Goal: Task Accomplishment & Management: Complete application form

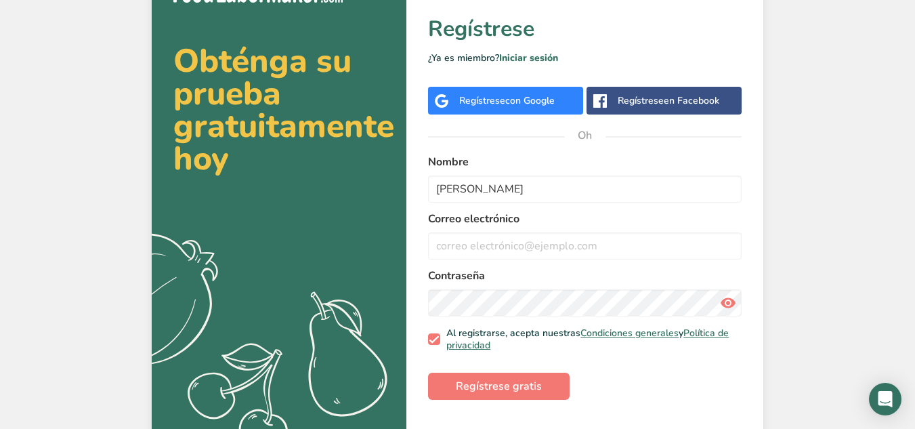
scroll to position [47, 0]
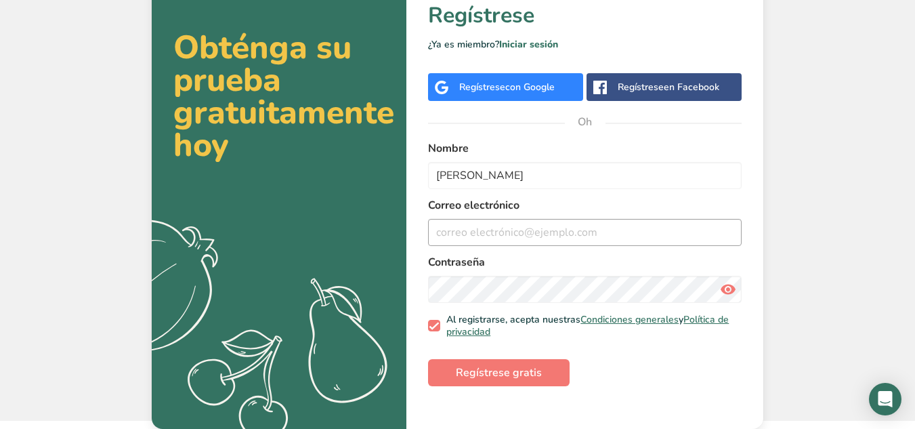
type input "Kim"
click at [552, 232] on input "email" at bounding box center [585, 232] width 314 height 27
type input "[PERSON_NAME][EMAIL_ADDRESS][PERSON_NAME][DOMAIN_NAME]"
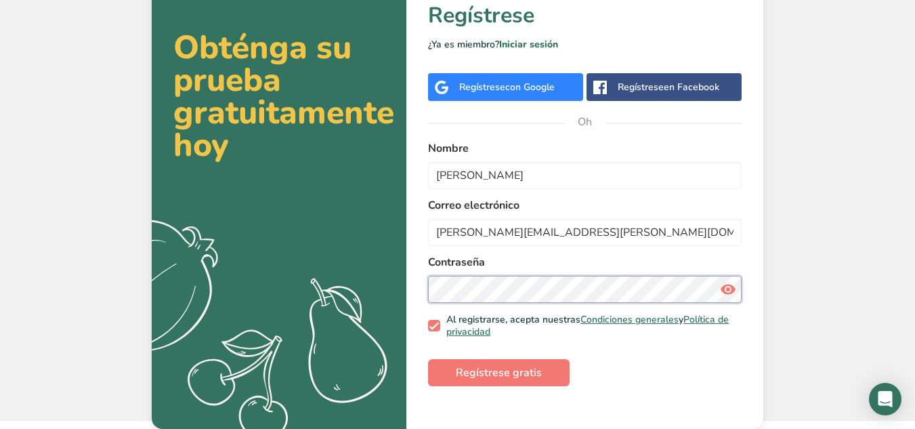
click at [428, 359] on button "Regístrese gratis" at bounding box center [499, 372] width 142 height 27
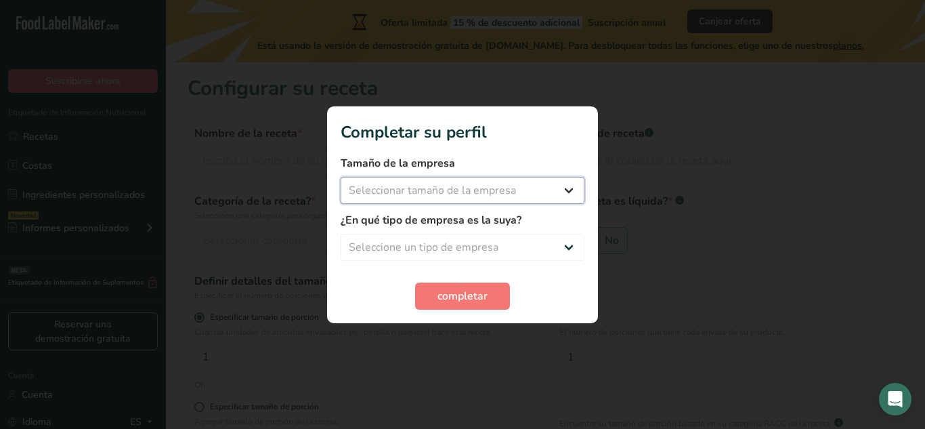
click at [570, 187] on select "Seleccionar tamaño de la empresa Menos de 10 empleados De 10 a 50 empleados De …" at bounding box center [463, 190] width 244 height 27
select select "1"
click at [341, 177] on select "Seleccionar tamaño de la empresa Menos de 10 empleados De 10 a 50 empleados De …" at bounding box center [463, 190] width 244 height 27
click at [555, 243] on select "Seleccione un tipo de empresa Fabricante de alimentos envasados Restaurante y c…" at bounding box center [463, 247] width 244 height 27
select select "1"
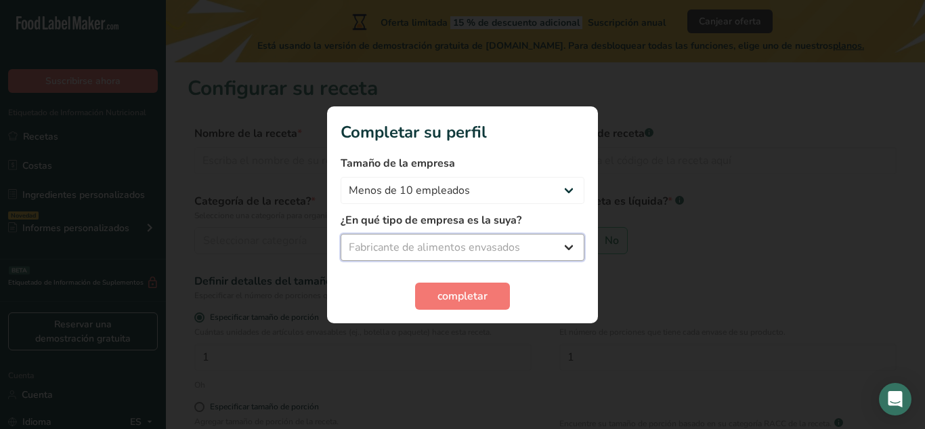
click at [341, 234] on select "Seleccione un tipo de empresa Fabricante de alimentos envasados Restaurante y c…" at bounding box center [463, 247] width 244 height 27
click at [478, 297] on font "completar" at bounding box center [463, 296] width 50 height 15
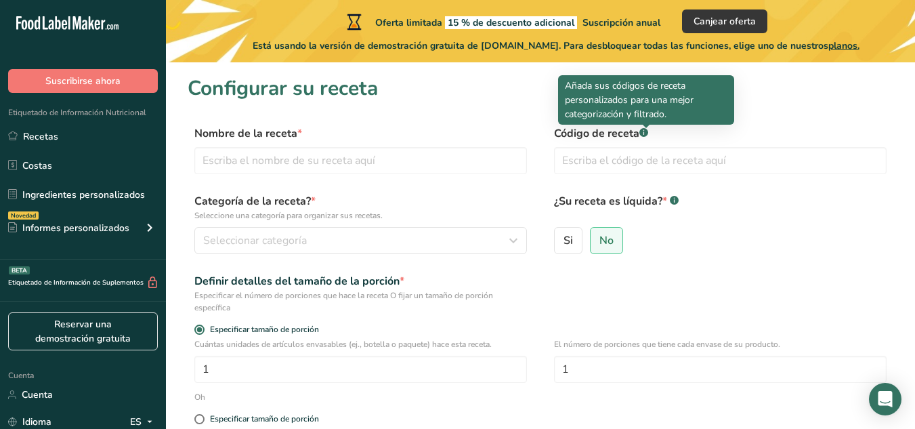
click at [648, 135] on rect at bounding box center [643, 132] width 9 height 9
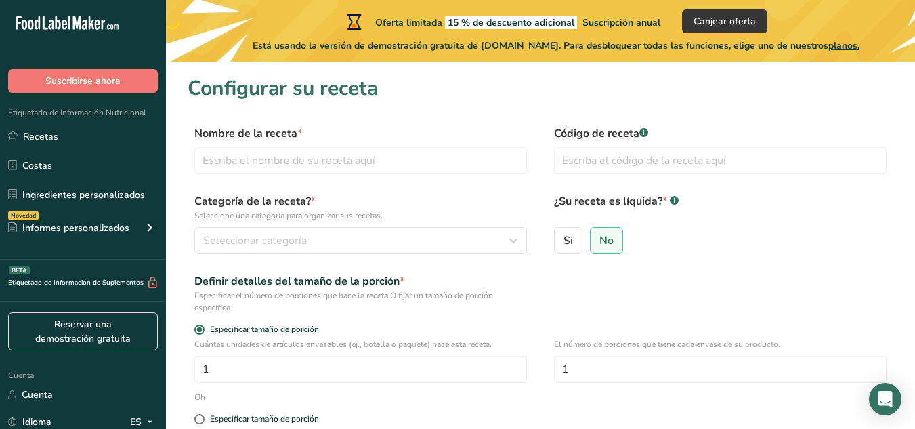
click at [648, 135] on rect at bounding box center [643, 132] width 9 height 9
click at [490, 163] on input "text" at bounding box center [360, 160] width 333 height 27
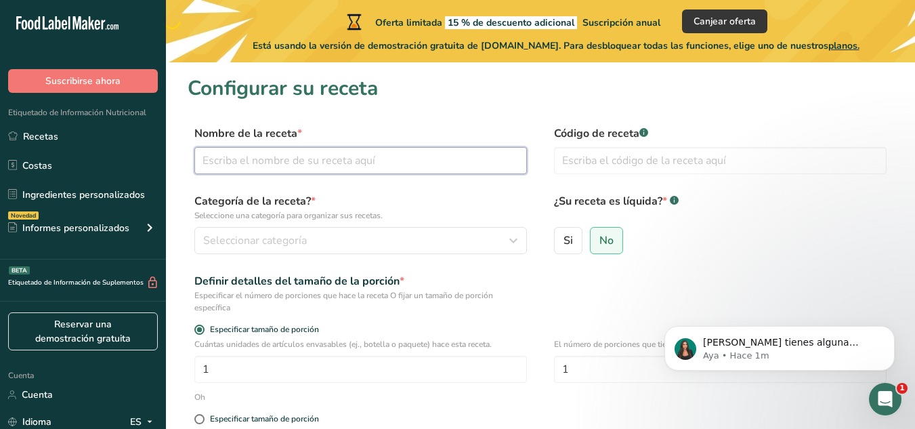
click at [326, 170] on input "text" at bounding box center [360, 160] width 333 height 27
paste input "Tamarindo Real"
click at [319, 163] on input "Tamarindo Real" at bounding box center [360, 160] width 333 height 27
paste input "Tamarindo Real"
type input "Tamarindo Real"
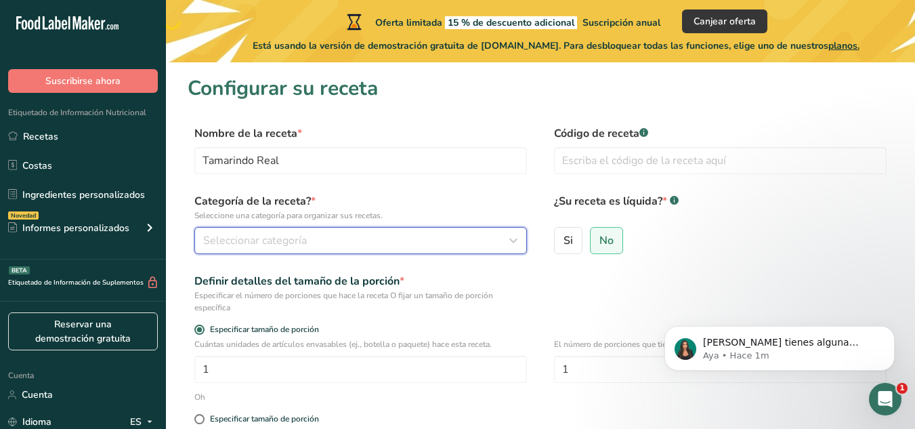
click at [360, 244] on div "Seleccionar categoría" at bounding box center [356, 240] width 307 height 16
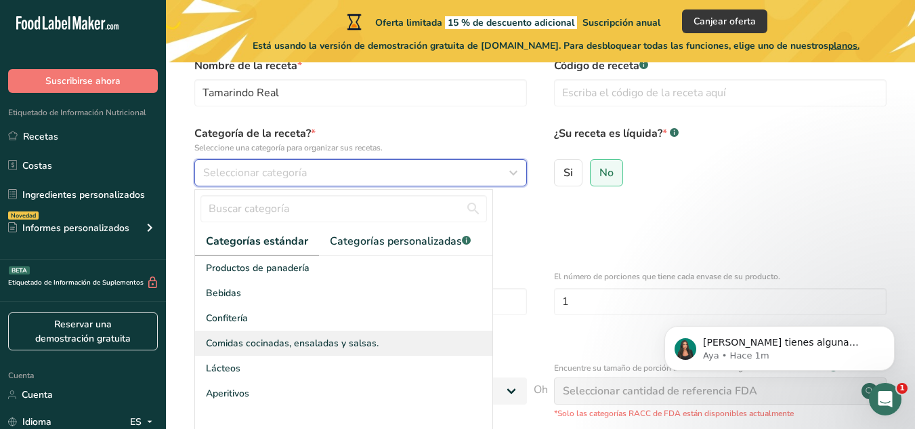
scroll to position [135, 0]
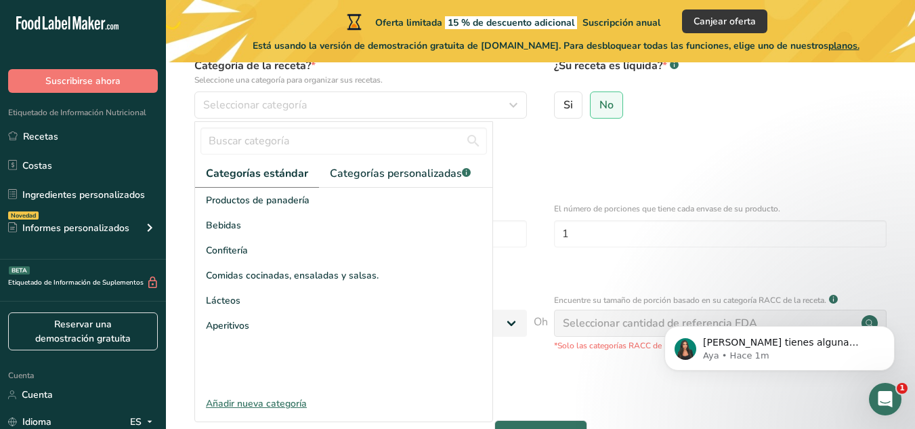
click at [284, 402] on font "Añadir nueva categoría" at bounding box center [256, 403] width 101 height 13
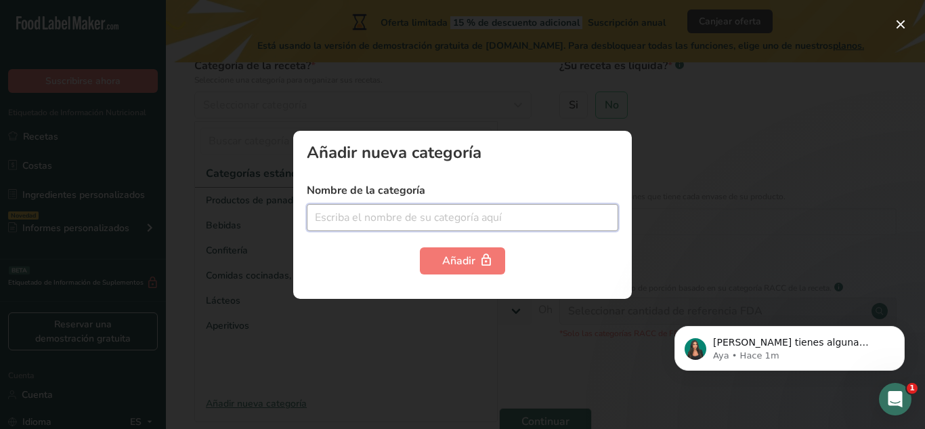
click at [422, 213] on input "text" at bounding box center [463, 217] width 312 height 27
type input "Jalea"
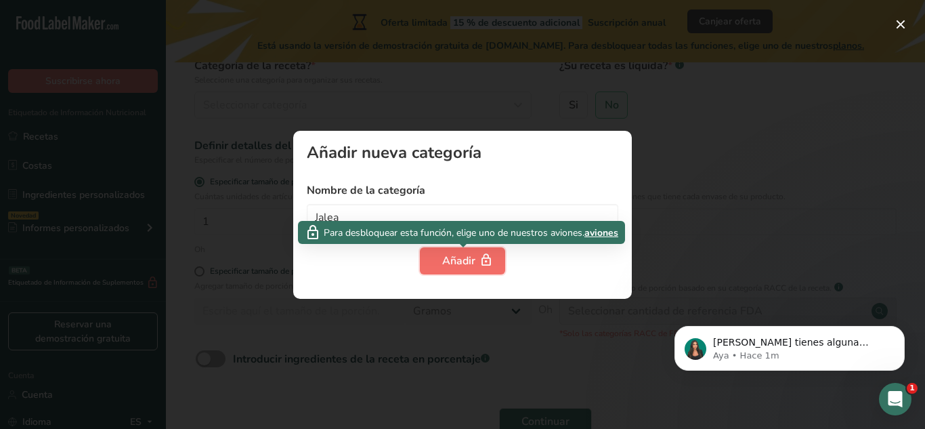
click at [473, 258] on font "Añadir" at bounding box center [458, 260] width 33 height 15
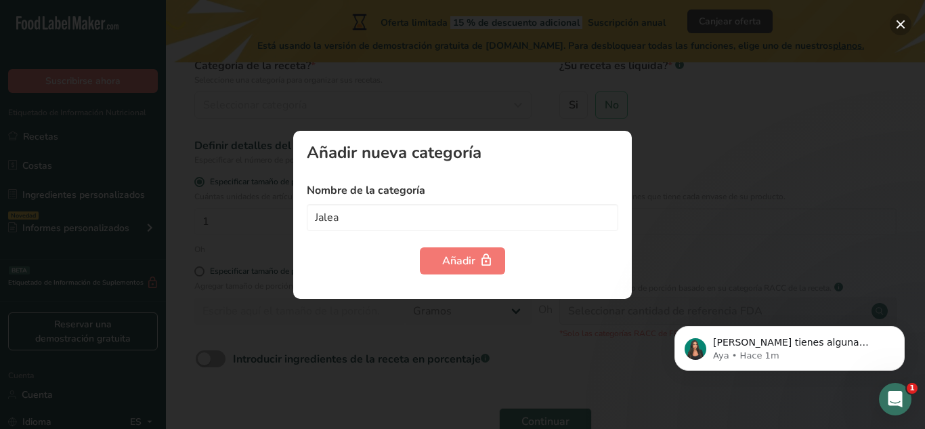
click at [898, 27] on button "button" at bounding box center [901, 25] width 22 height 22
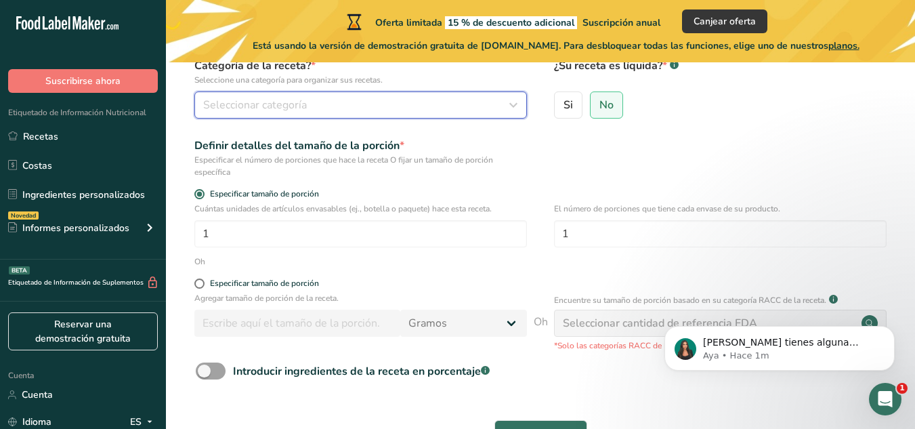
click at [507, 96] on icon "button" at bounding box center [513, 105] width 16 height 24
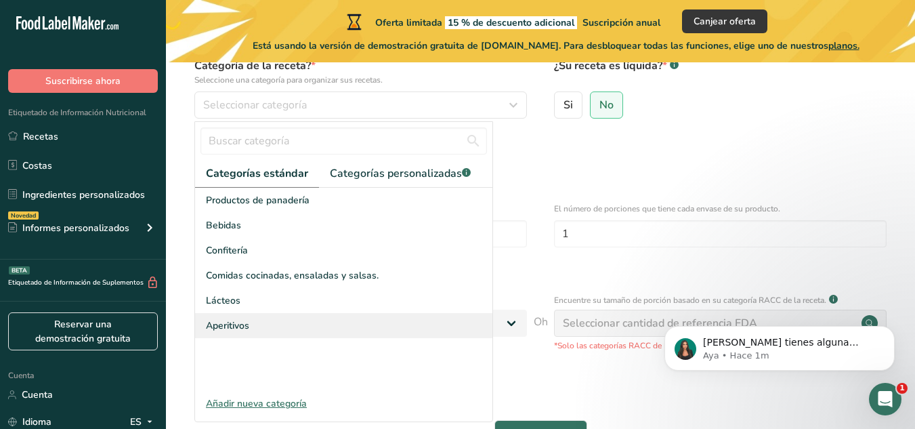
click at [284, 324] on div "Aperitivos" at bounding box center [343, 325] width 297 height 25
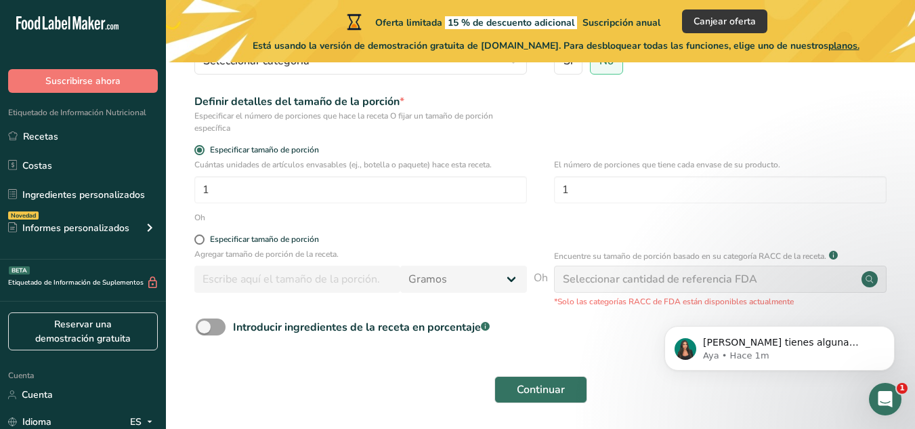
scroll to position [203, 0]
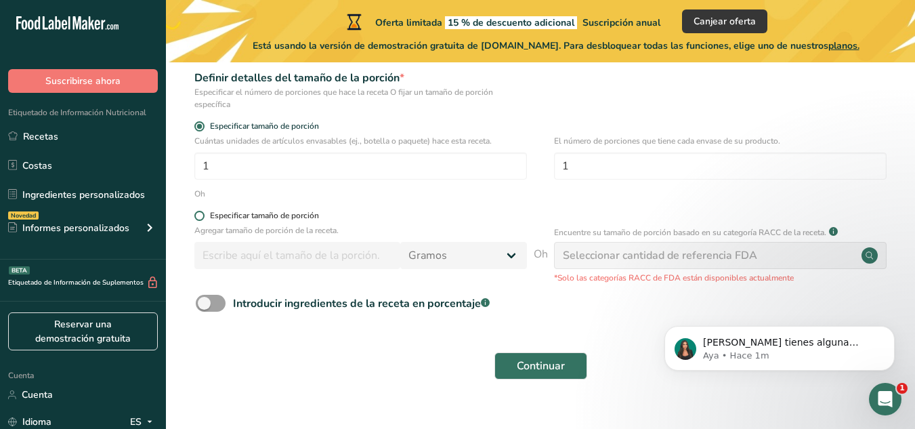
click at [203, 218] on span at bounding box center [199, 216] width 10 height 10
click at [203, 218] on input "Especificar tamaño de porción" at bounding box center [198, 215] width 9 height 9
radio input "true"
radio input "false"
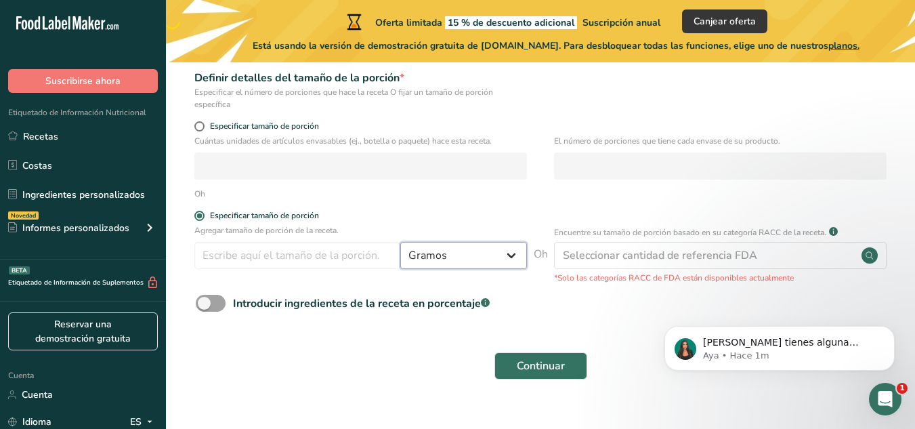
click at [458, 255] on select "Gramos kilogramo mg mcg libras onza litro ml onza líquida cucharada cucharadita…" at bounding box center [463, 255] width 127 height 27
click at [356, 262] on input "number" at bounding box center [297, 255] width 206 height 27
click at [492, 259] on select "Gramos kilogramo mg mcg libras onza litro ml onza líquida cucharada cucharadita…" at bounding box center [463, 255] width 127 height 27
click at [347, 253] on input "number" at bounding box center [297, 255] width 206 height 27
type input "948"
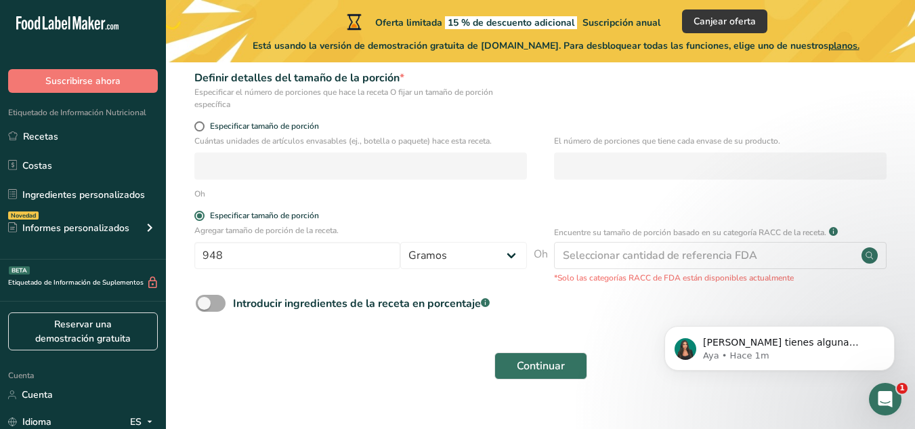
drag, startPoint x: 201, startPoint y: 306, endPoint x: 215, endPoint y: 309, distance: 15.3
click at [202, 306] on span at bounding box center [211, 303] width 30 height 17
click at [202, 306] on input "Introducir ingredientes de la receta en porcentaje .a-a{fill:#347362;}.b-a{fill…" at bounding box center [200, 303] width 9 height 9
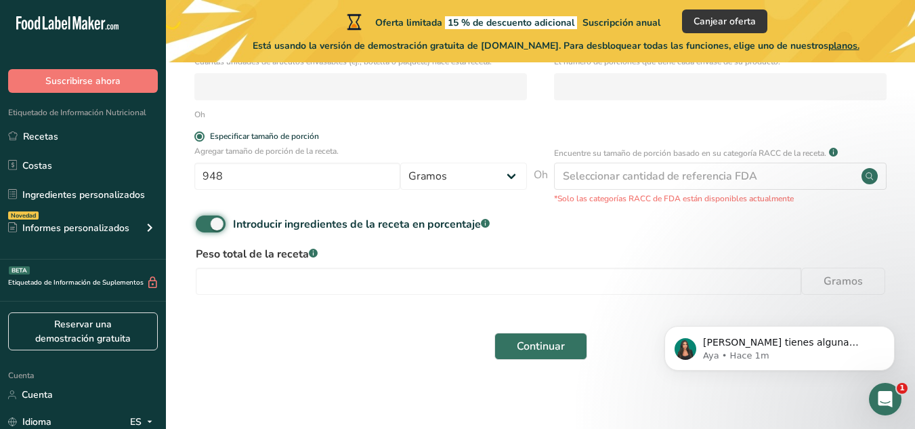
scroll to position [287, 0]
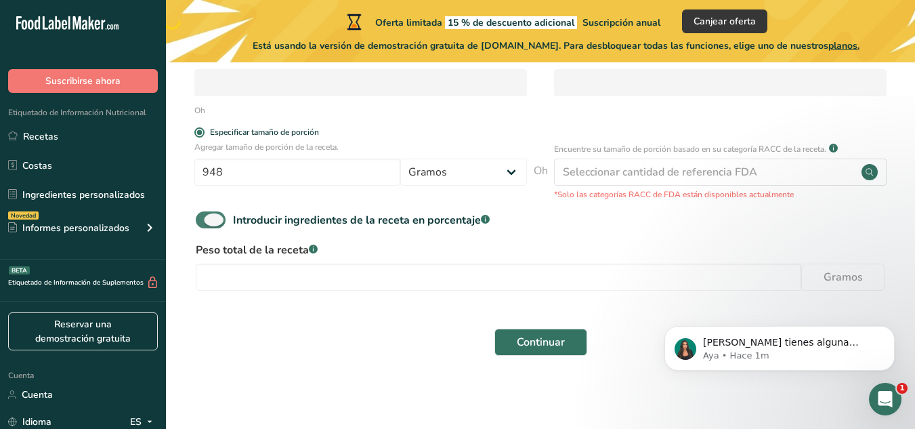
click at [219, 215] on span at bounding box center [211, 219] width 30 height 17
click at [205, 215] on input "Introducir ingredientes de la receta en porcentaje .a-a{fill:#347362;}.b-a{fill…" at bounding box center [200, 219] width 9 height 9
checkbox input "false"
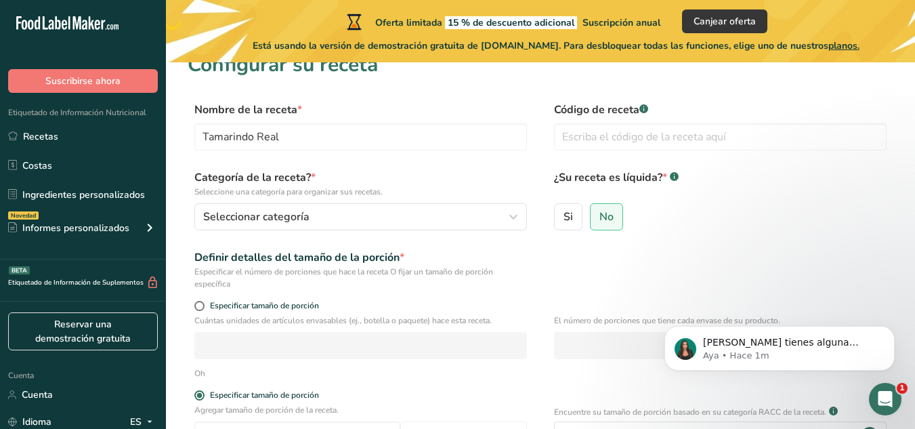
scroll to position [0, 0]
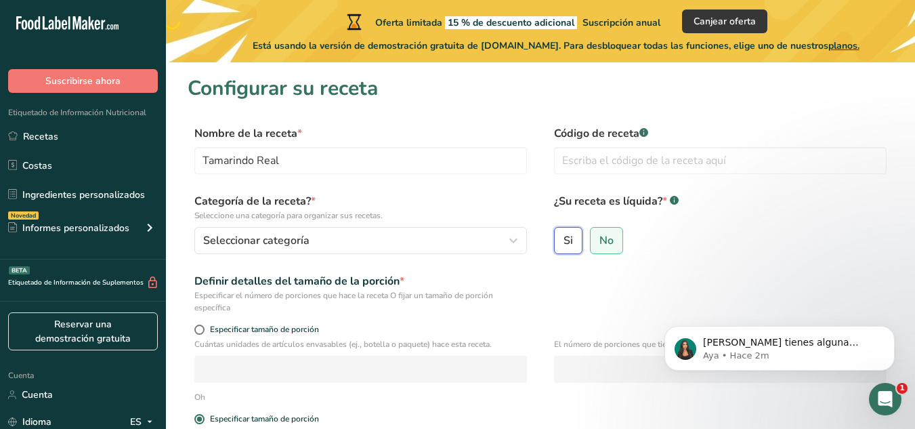
click at [562, 243] on input "Si" at bounding box center [559, 240] width 9 height 9
radio input "true"
radio input "false"
select select "22"
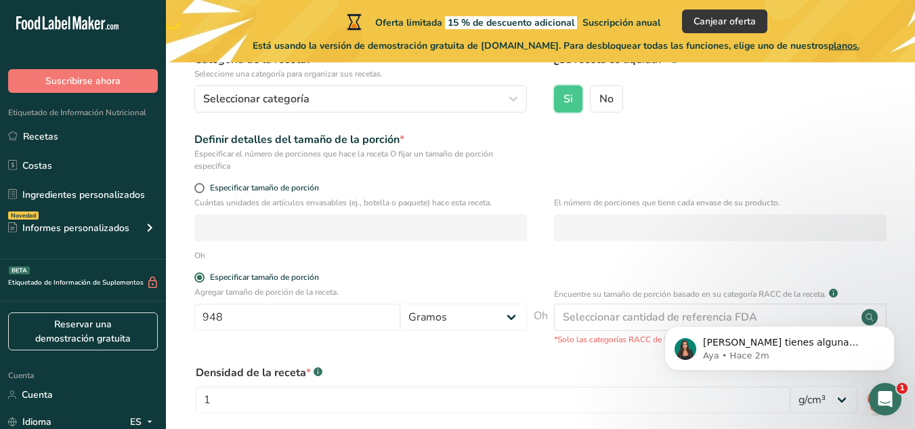
scroll to position [68, 0]
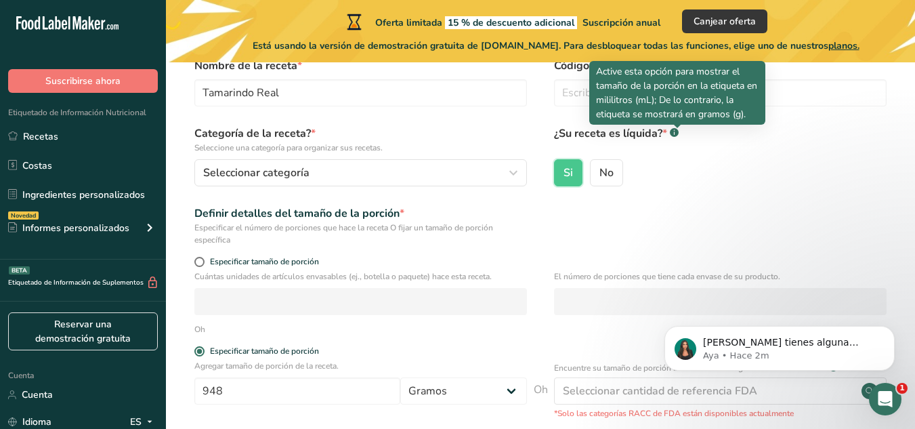
click at [675, 127] on div at bounding box center [677, 126] width 7 height 3
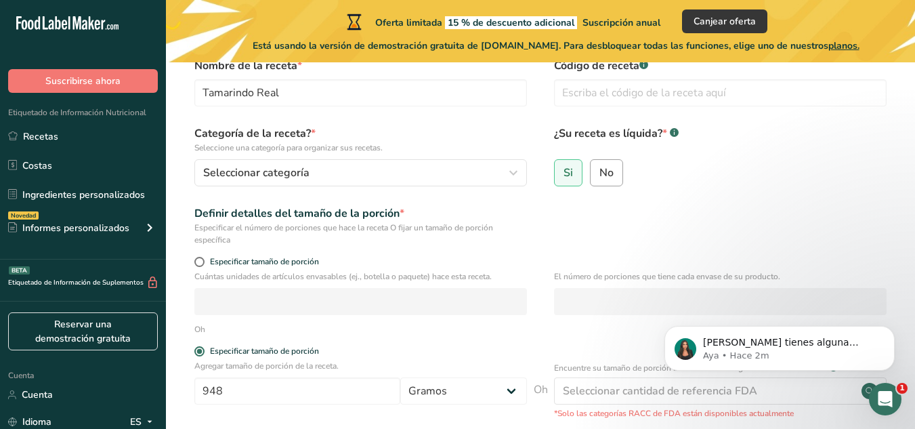
click at [618, 177] on label "No" at bounding box center [606, 172] width 33 height 27
click at [600, 177] on input "No" at bounding box center [595, 172] width 9 height 9
radio input "true"
radio input "false"
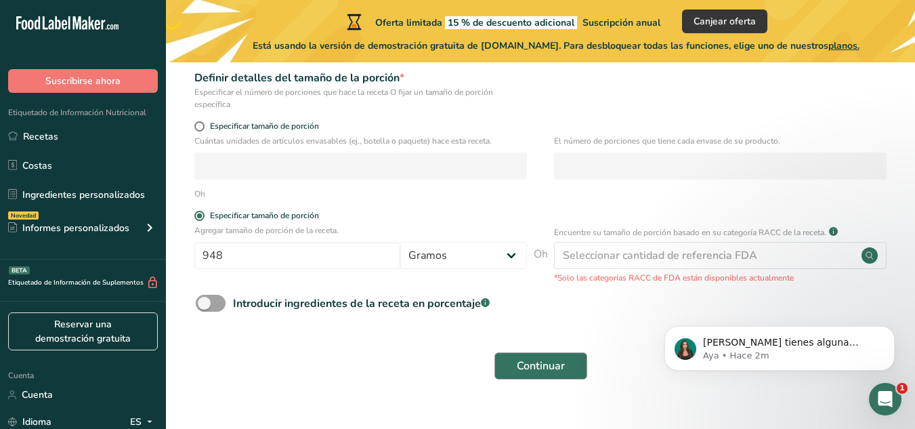
scroll to position [227, 0]
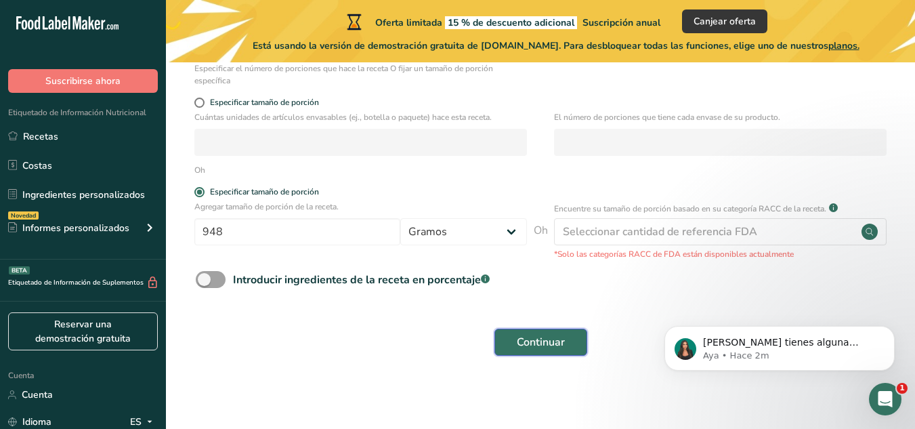
click at [546, 351] on button "Continuar" at bounding box center [541, 342] width 93 height 27
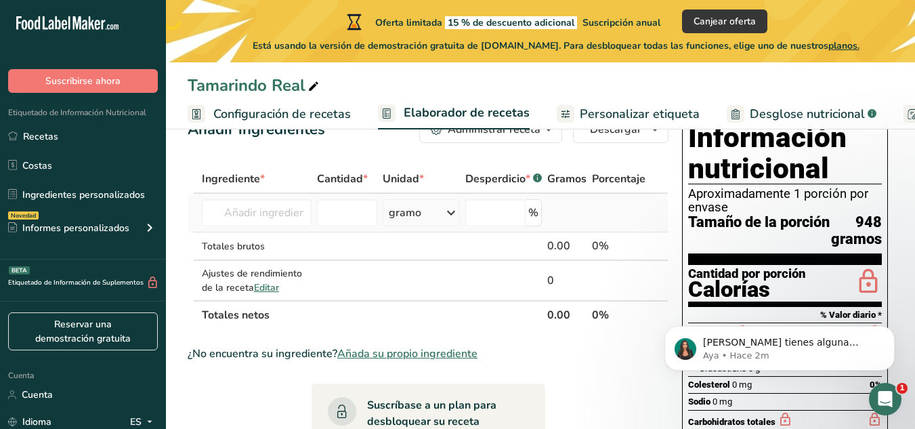
scroll to position [68, 0]
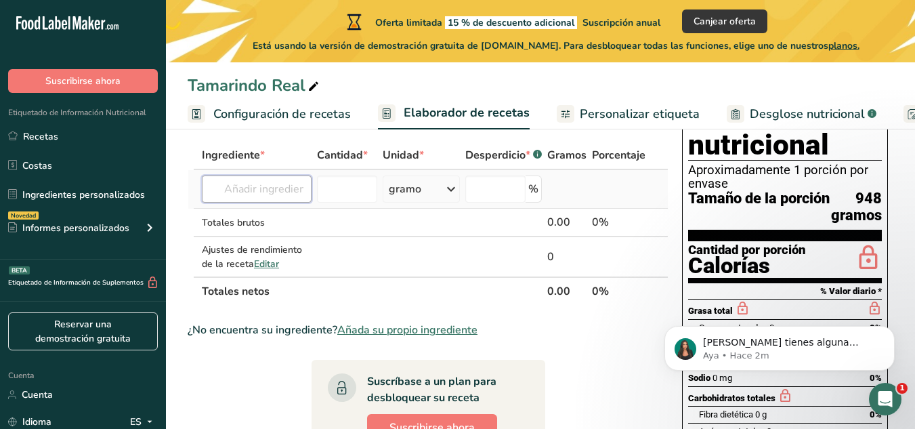
click at [288, 196] on input "text" at bounding box center [257, 188] width 110 height 27
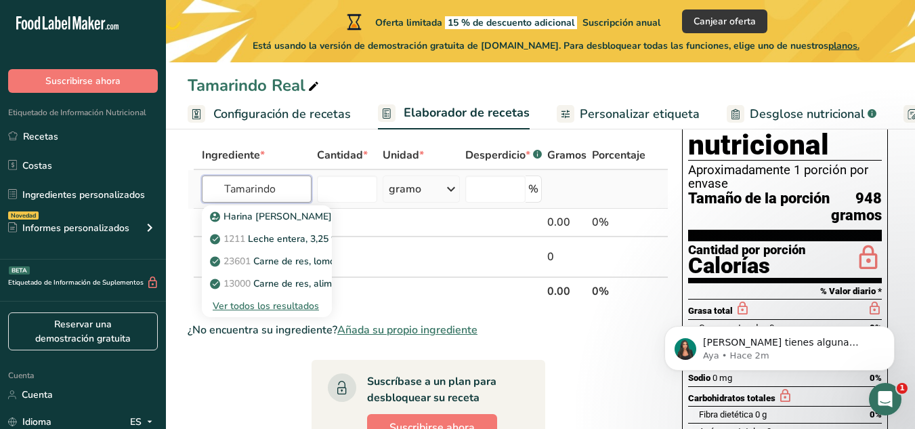
type input "Tamarindo"
click at [436, 194] on div "gramo" at bounding box center [421, 188] width 77 height 27
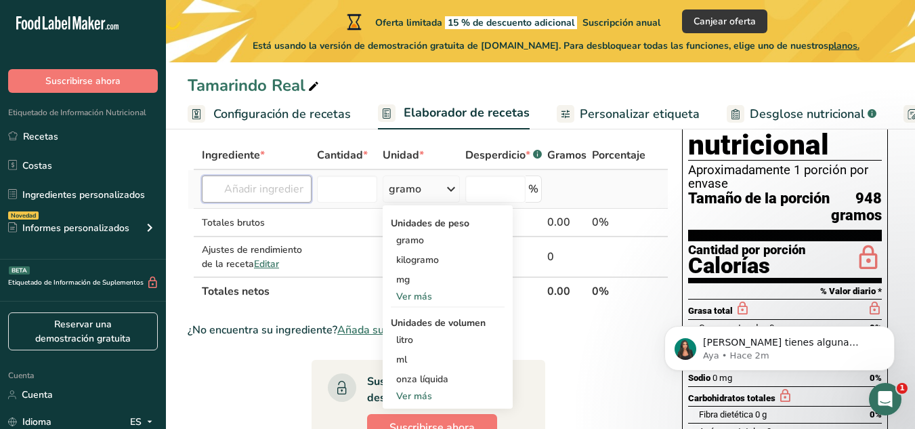
click at [272, 193] on input "text" at bounding box center [257, 188] width 110 height 27
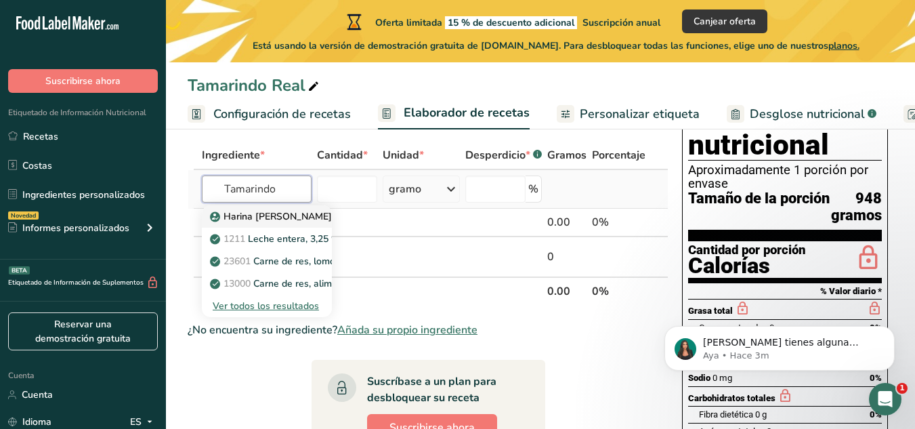
type input "Tamarindo"
click at [274, 220] on font "Harina [PERSON_NAME]" at bounding box center [278, 216] width 108 height 13
type input "Tamarind Tamarindo Pulp"
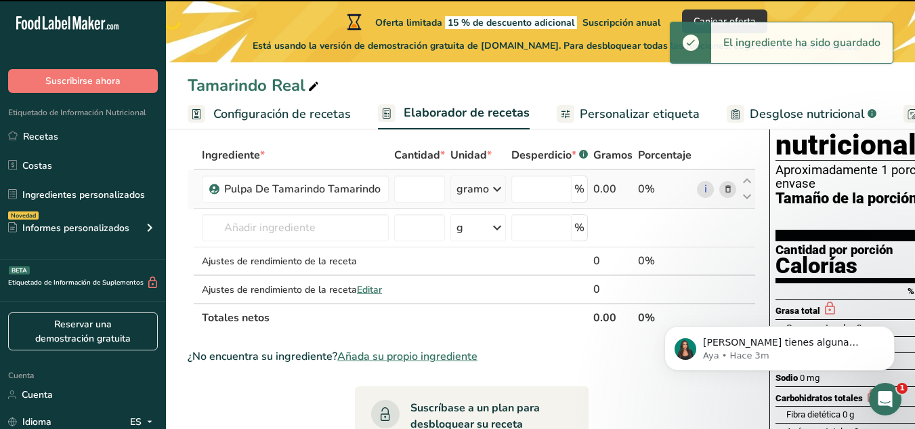
type input "0"
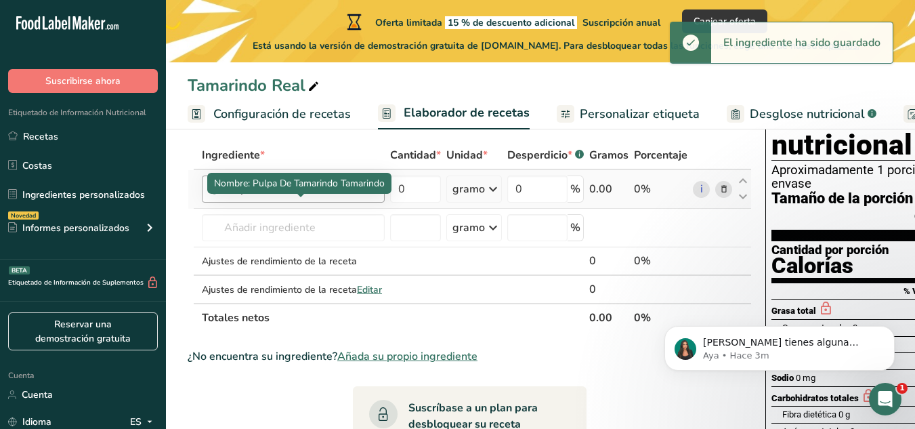
click at [356, 196] on font "Pulpa de tamarindo Tamarindo" at bounding box center [300, 189] width 152 height 15
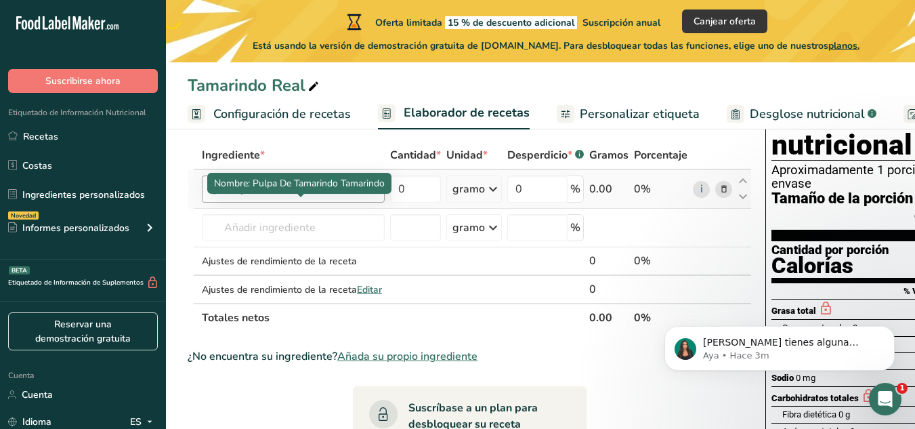
click at [369, 196] on font "Pulpa de tamarindo Tamarindo" at bounding box center [300, 189] width 152 height 15
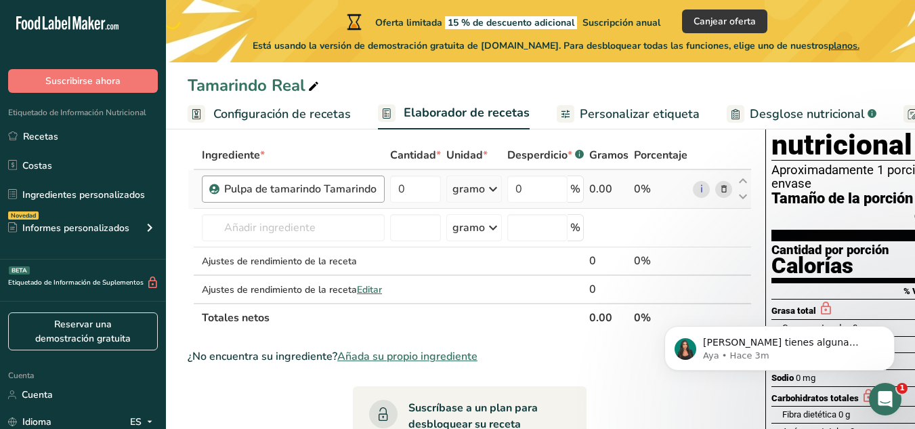
click at [376, 196] on font "Pulpa de tamarindo Tamarindo" at bounding box center [300, 189] width 152 height 15
click at [413, 203] on input "0" at bounding box center [415, 188] width 51 height 27
type input "443"
click at [295, 253] on div "Ingrediente * Cantidad * Unidad * Desperdicio * .a-a{fill:#347362;}.b-a{fill:#f…" at bounding box center [470, 236] width 564 height 191
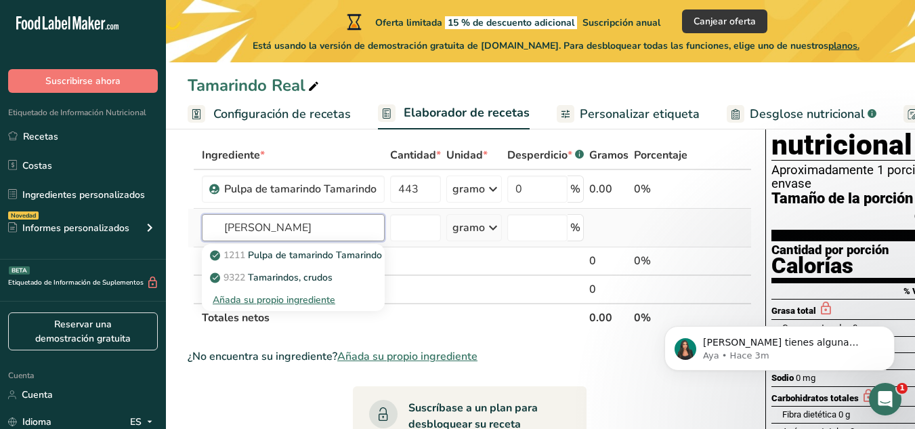
click at [369, 241] on input "Dulce de panela" at bounding box center [293, 227] width 183 height 27
type input "Dulce de panela"
click at [408, 276] on td at bounding box center [415, 261] width 56 height 28
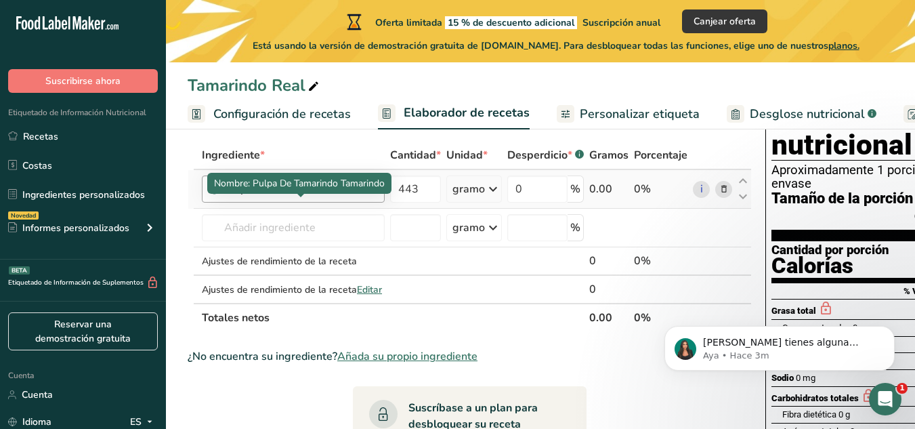
click at [352, 196] on font "Pulpa de tamarindo Tamarindo" at bounding box center [300, 189] width 152 height 15
click at [375, 196] on font "Pulpa de tamarindo Tamarindo" at bounding box center [300, 189] width 152 height 15
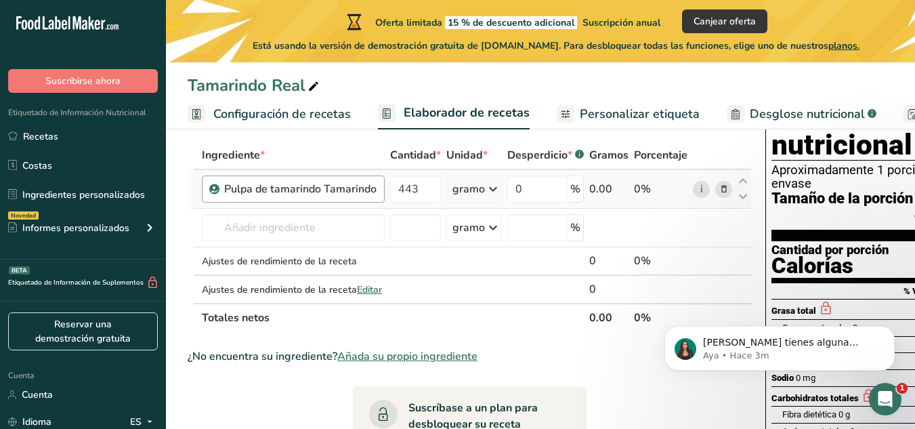
click at [375, 196] on font "Pulpa de tamarindo Tamarindo" at bounding box center [300, 189] width 152 height 15
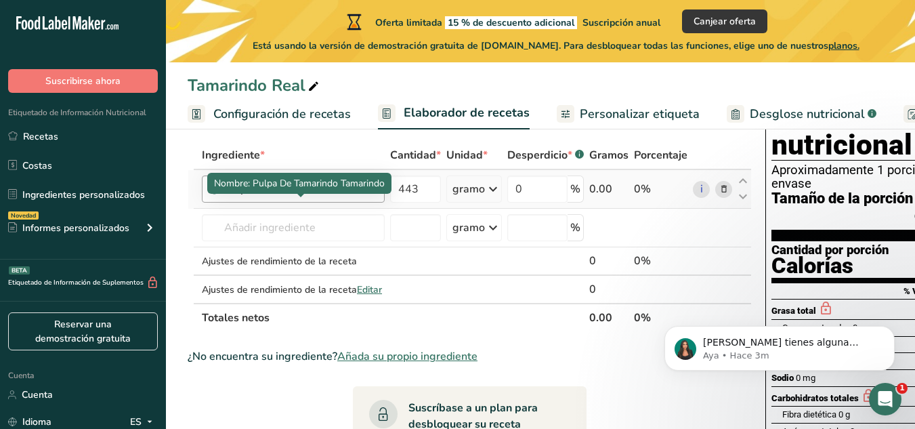
click at [375, 196] on font "Pulpa de tamarindo Tamarindo" at bounding box center [300, 189] width 152 height 15
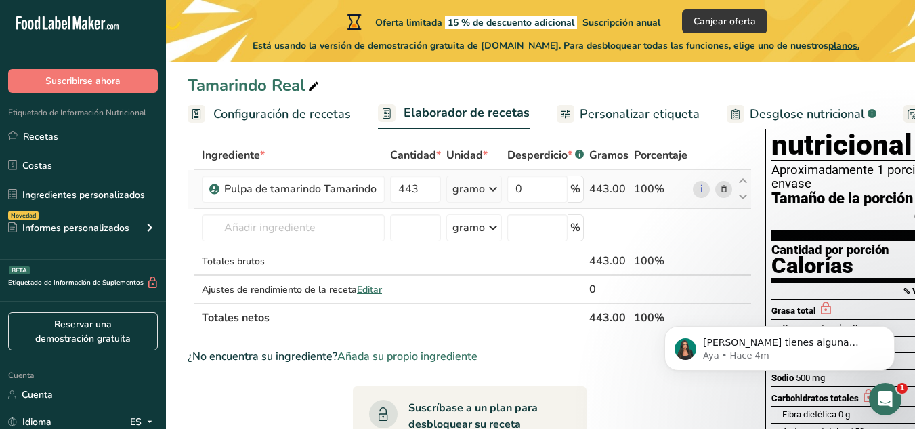
click at [719, 196] on icon at bounding box center [723, 189] width 9 height 14
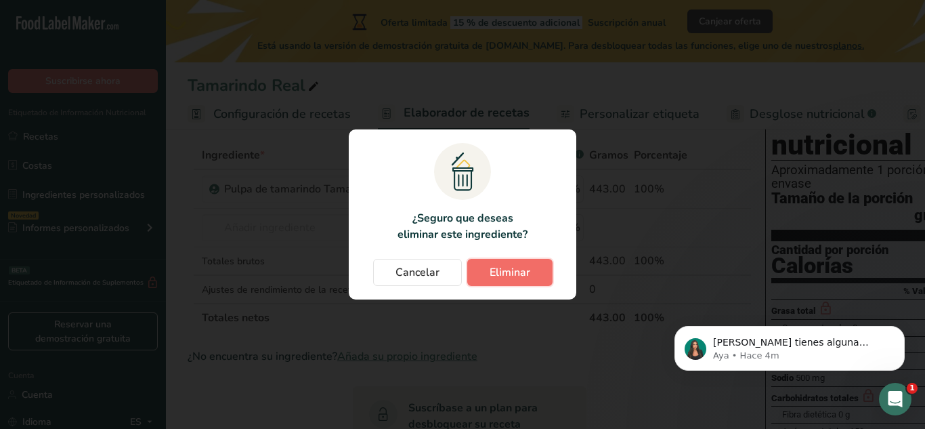
click at [487, 276] on button "Eliminar" at bounding box center [509, 272] width 85 height 27
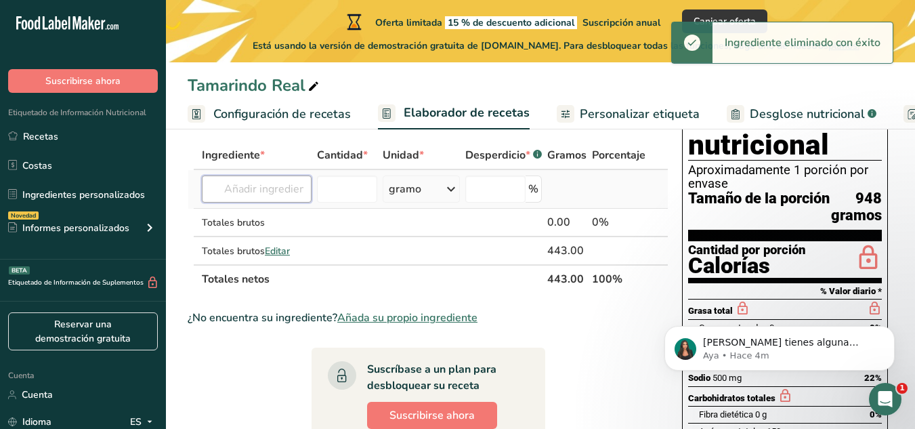
click at [238, 190] on input "text" at bounding box center [257, 188] width 110 height 27
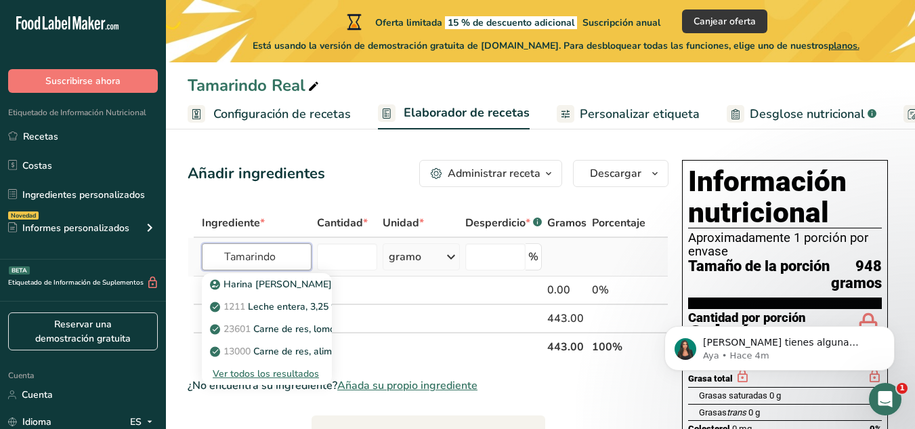
click at [297, 254] on input "Tamarindo" at bounding box center [257, 256] width 110 height 27
type input "Tamarindo"
click at [327, 261] on input "number" at bounding box center [347, 256] width 60 height 27
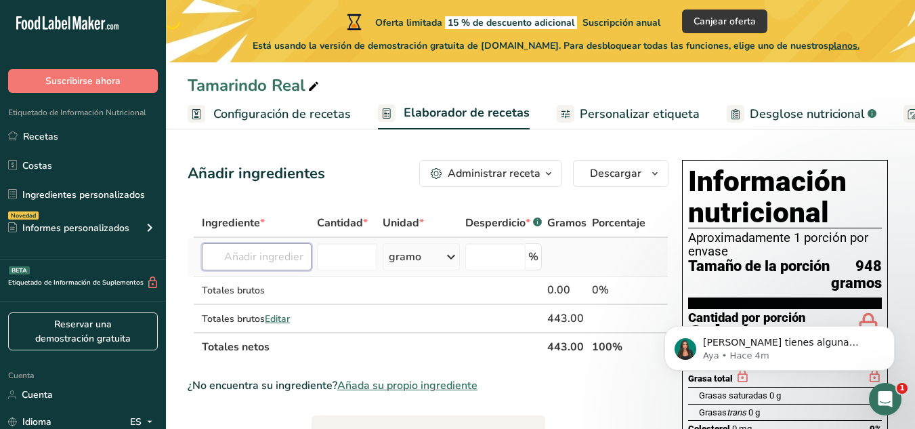
click at [252, 259] on input "text" at bounding box center [257, 256] width 110 height 27
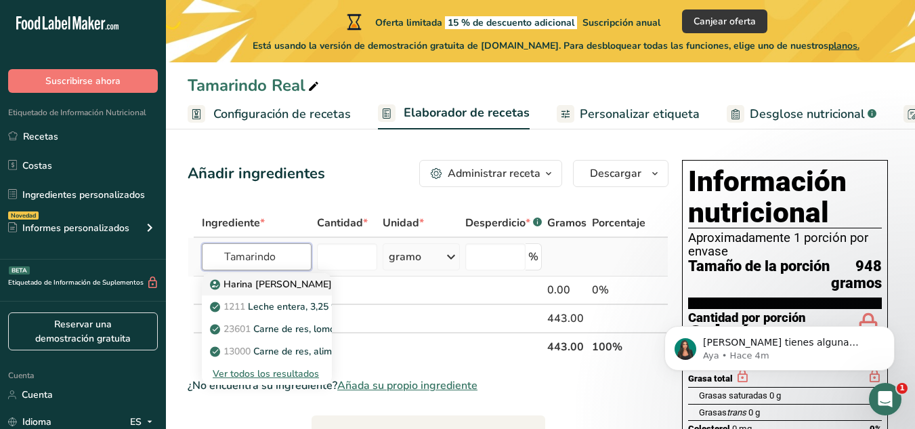
type input "Tamarindo"
click at [291, 277] on p "Harina [PERSON_NAME]" at bounding box center [272, 284] width 119 height 14
type input "Tamarind Tamarindo Pulp"
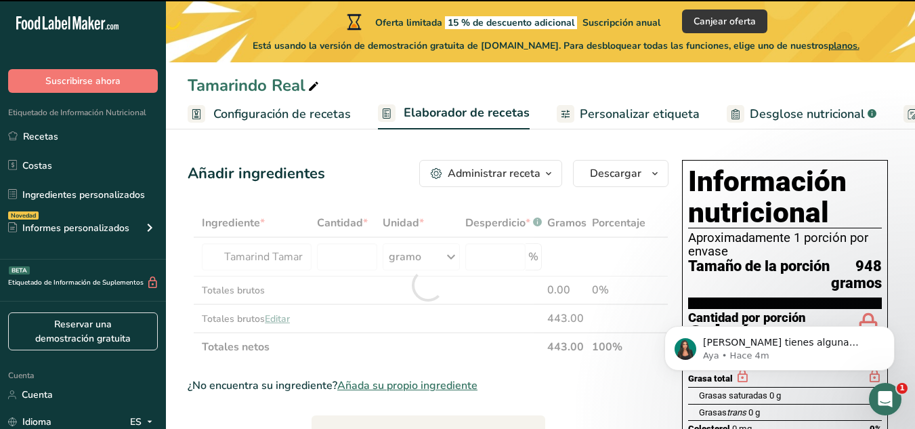
type input "0"
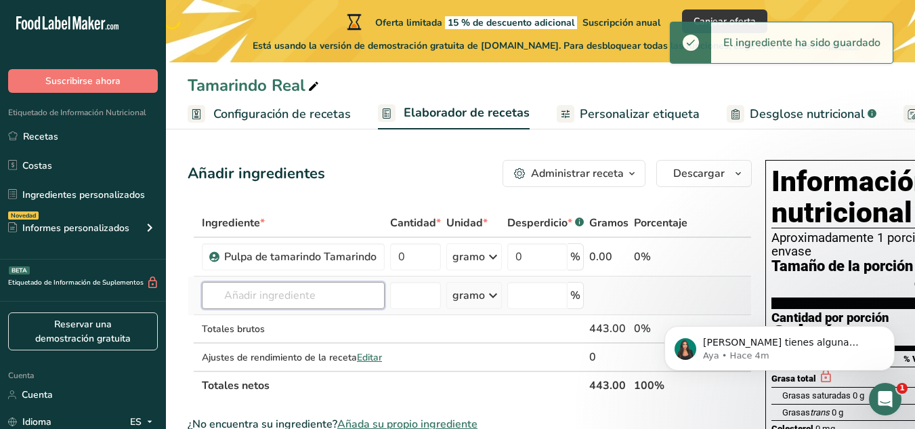
click at [330, 306] on input "text" at bounding box center [293, 295] width 183 height 27
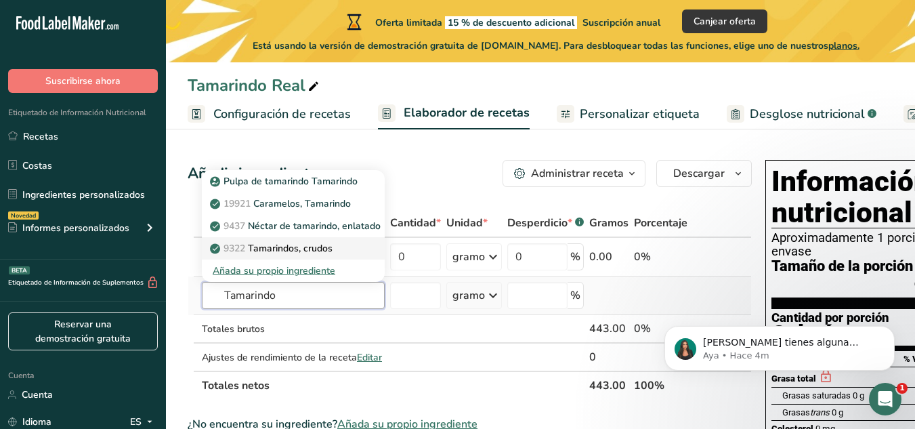
type input "Tamarindo"
click at [338, 255] on div "9322 Tamarindos, crudos" at bounding box center [283, 248] width 140 height 14
type input "Tamarind nectar, canned"
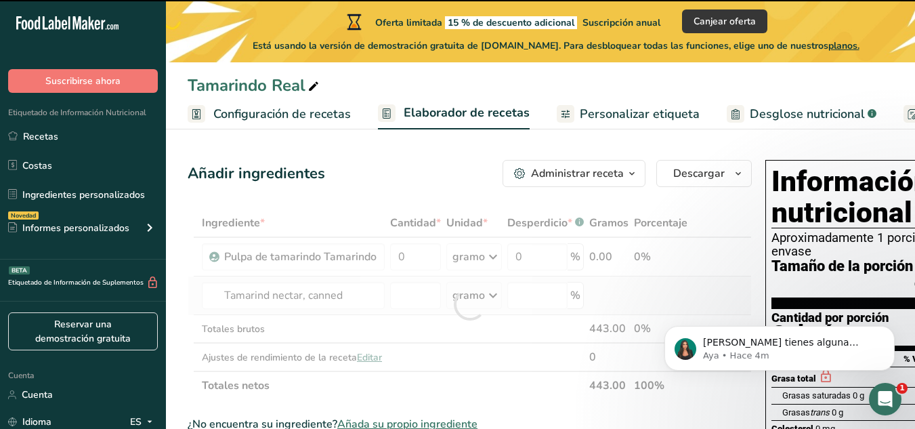
type input "0"
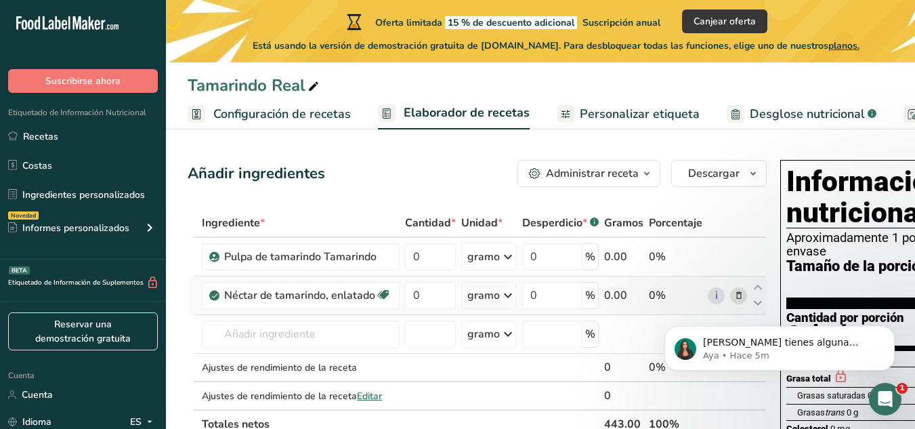
click at [649, 303] on font "0%" at bounding box center [657, 295] width 17 height 15
click at [720, 306] on body "[PERSON_NAME] tienes alguna pregunta no dudes en consultarnos. ¡Estamos aquí pa…" at bounding box center [780, 345] width 260 height 84
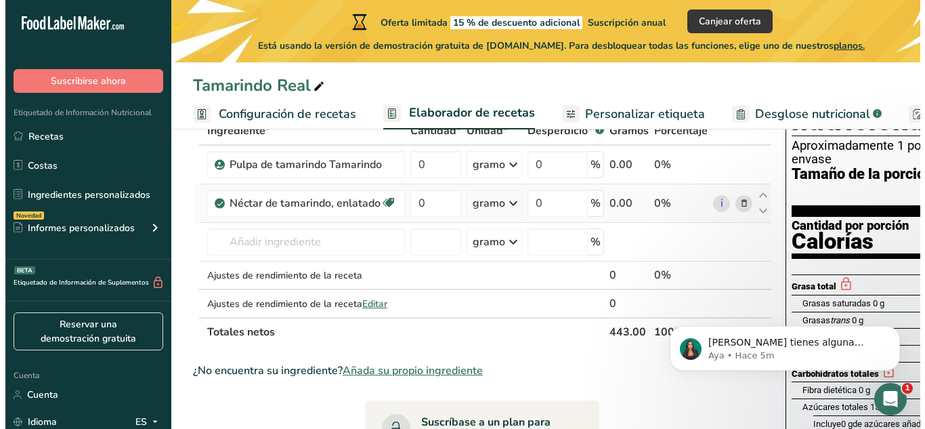
scroll to position [68, 0]
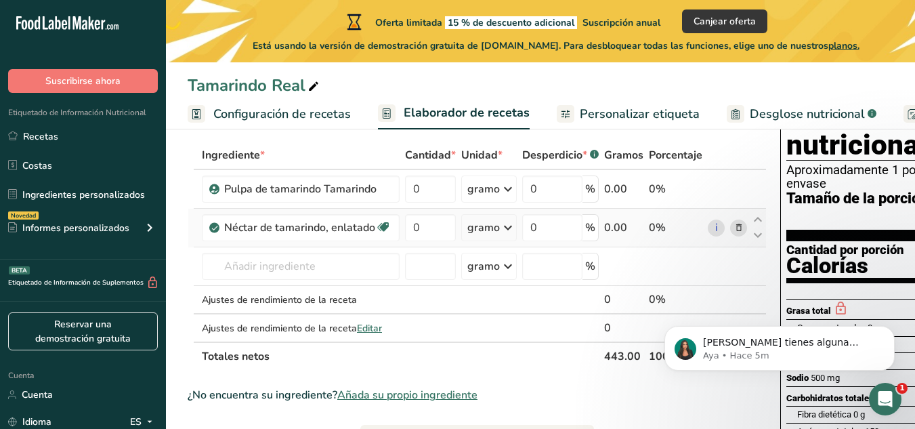
click at [731, 236] on span at bounding box center [739, 227] width 16 height 16
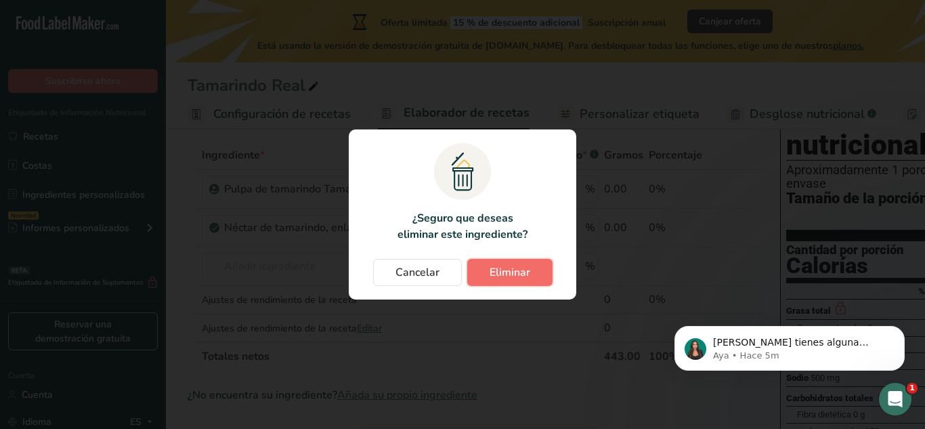
click at [524, 278] on font "Eliminar" at bounding box center [510, 272] width 41 height 15
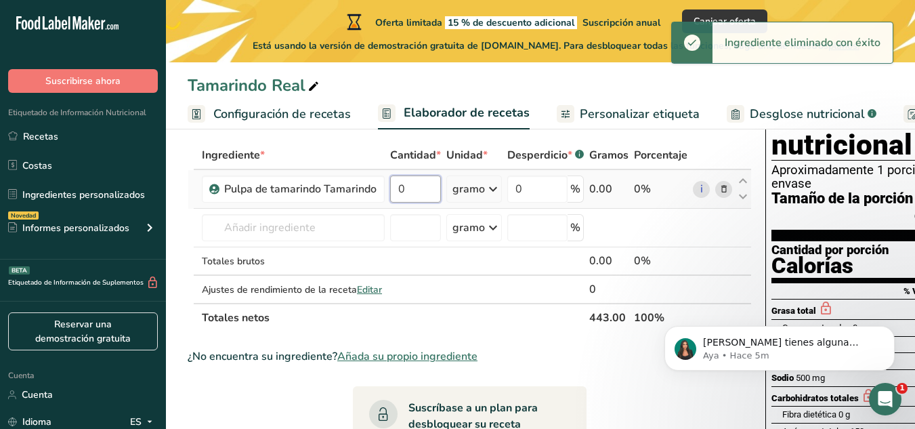
click at [421, 203] on input "0" at bounding box center [415, 188] width 51 height 27
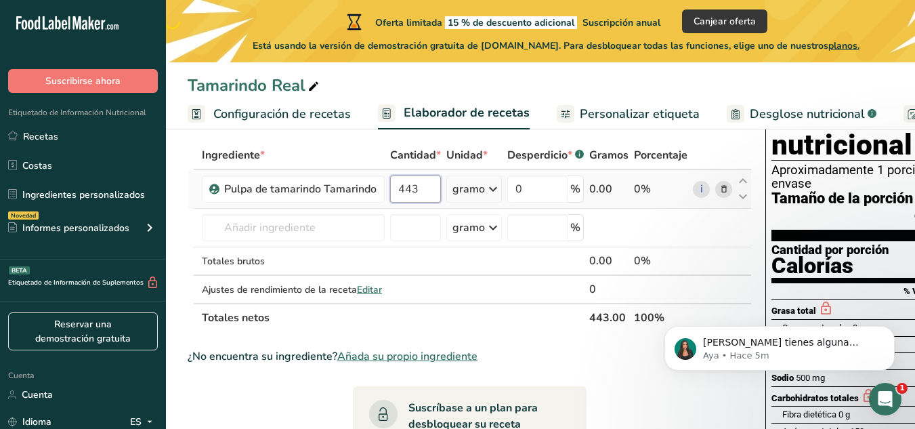
type input "443"
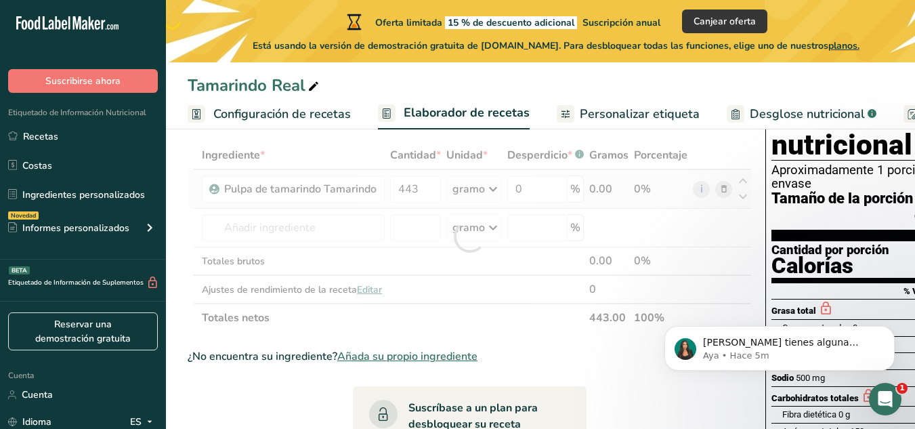
click at [484, 209] on div "Ingrediente * Cantidad * Unidad * Desperdicio * .a-a{fill:#347362;}.b-a{fill:#f…" at bounding box center [470, 236] width 564 height 191
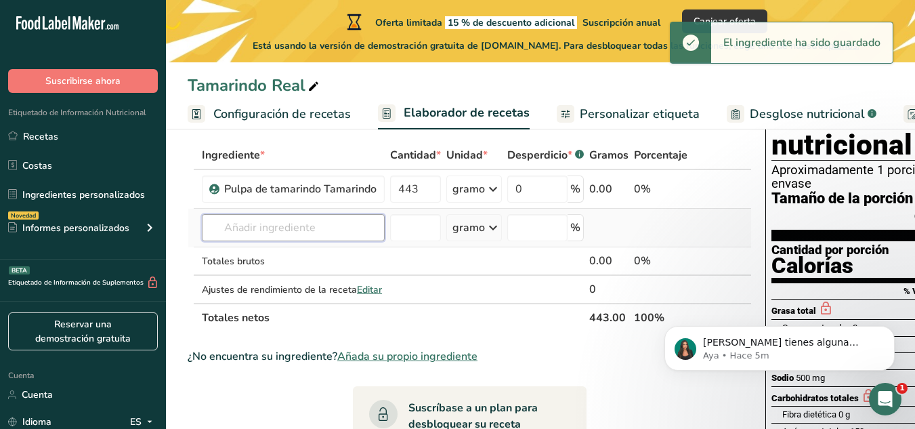
click at [352, 241] on input "text" at bounding box center [293, 227] width 183 height 27
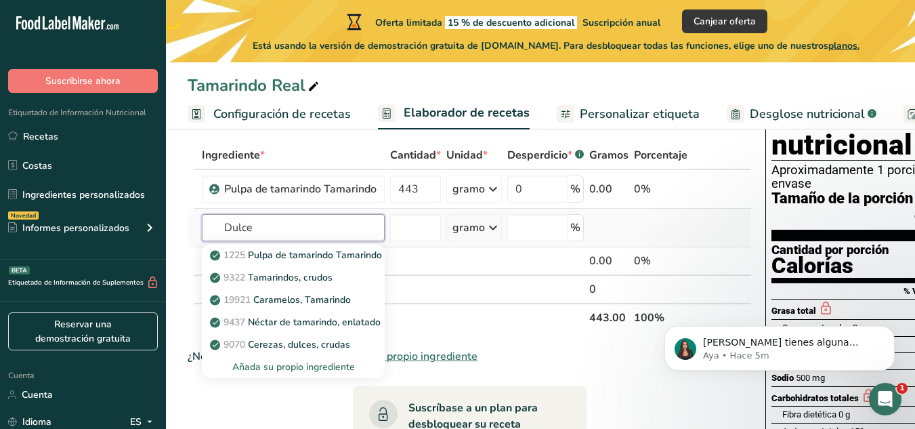
click at [352, 241] on input "Dulce" at bounding box center [293, 227] width 183 height 27
type input "Dulce"
click at [349, 261] on font "Pulpa de tamarindo Tamarindo" at bounding box center [315, 255] width 134 height 13
type input "Dulce de Leche"
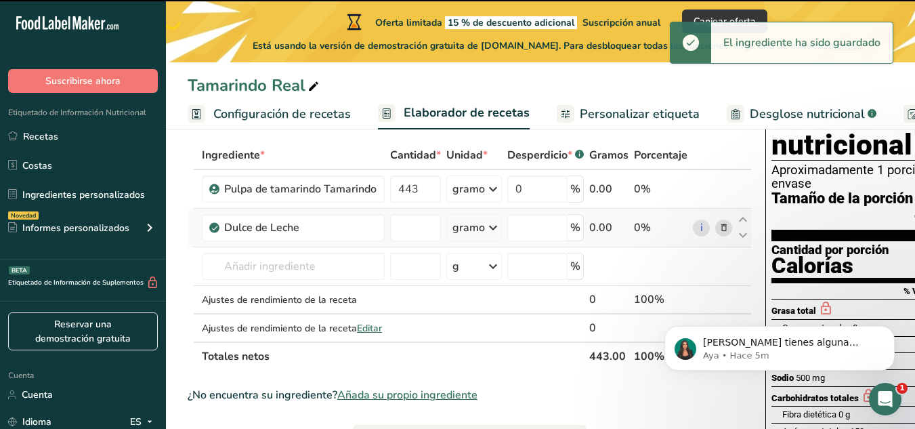
type input "0"
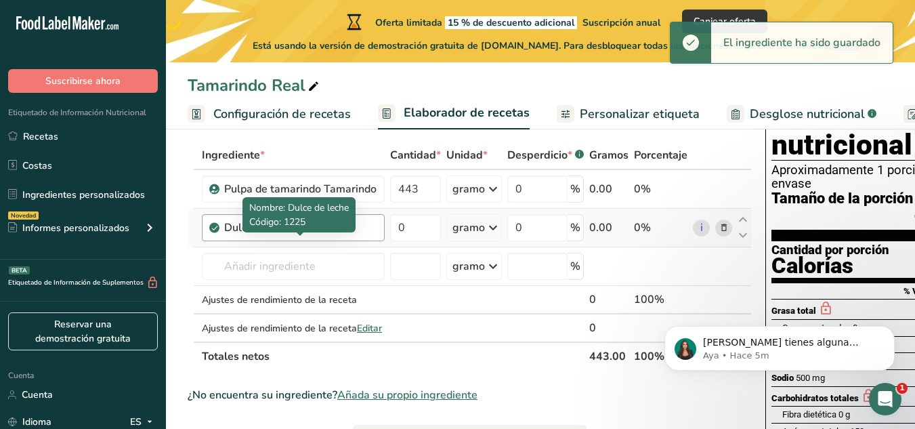
click at [311, 236] on div "Dulce de leche" at bounding box center [300, 227] width 152 height 16
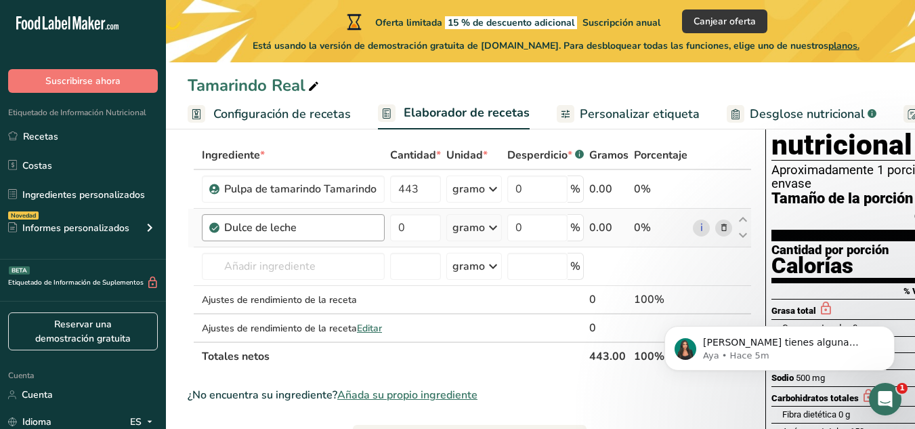
click at [310, 236] on div "Dulce de leche" at bounding box center [300, 227] width 152 height 16
click at [693, 236] on link "i" at bounding box center [701, 227] width 17 height 17
click at [719, 235] on icon at bounding box center [723, 228] width 9 height 14
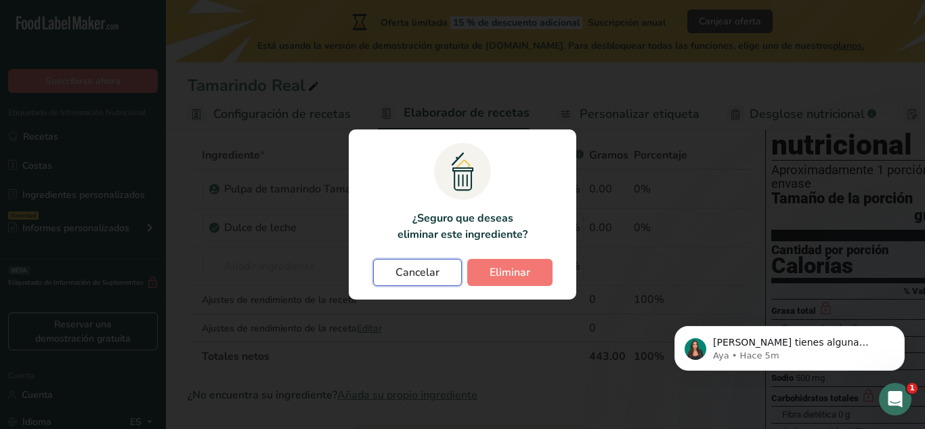
click at [439, 269] on button "Cancelar" at bounding box center [417, 272] width 89 height 27
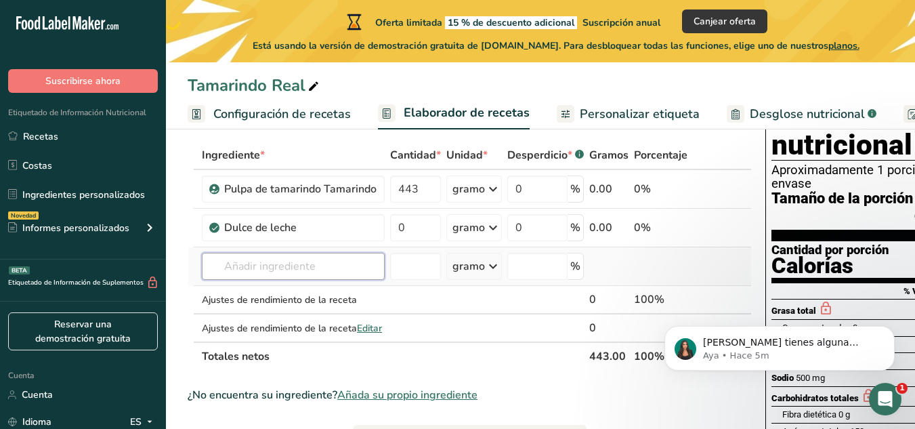
click at [283, 280] on input "text" at bounding box center [293, 266] width 183 height 27
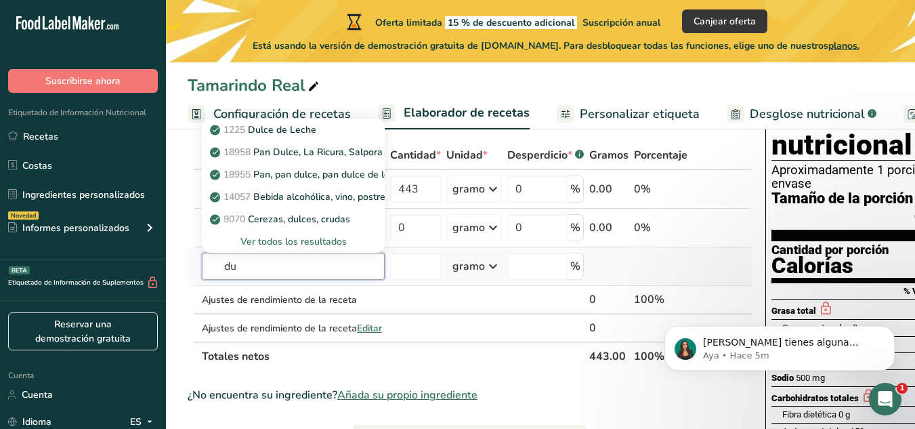
type input "d"
type input "Dulce"
click at [299, 248] on font "Ver todos los resultados" at bounding box center [293, 241] width 106 height 13
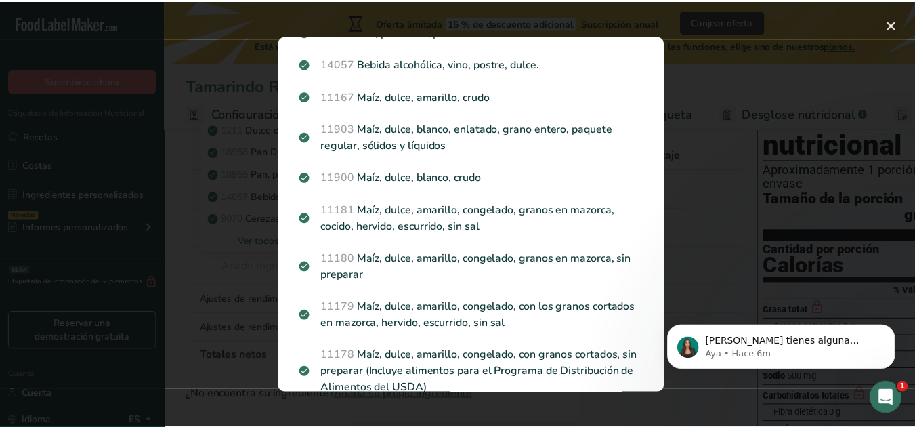
scroll to position [0, 0]
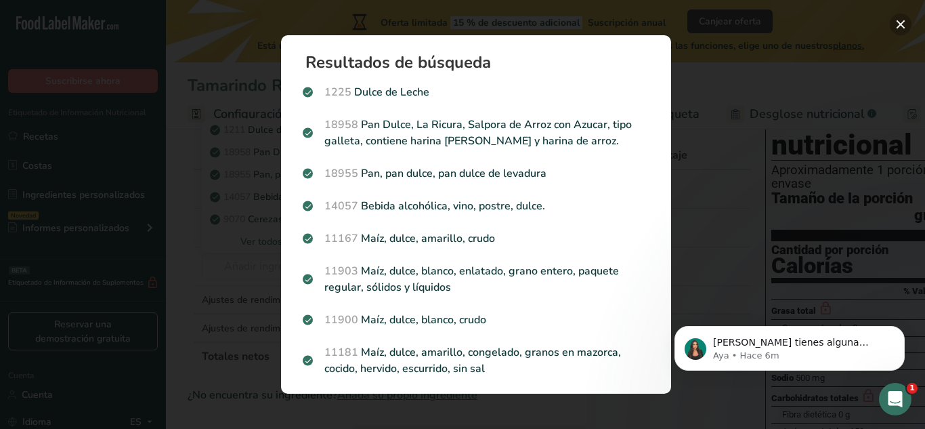
click at [900, 20] on button "Resultados de búsqueda modal" at bounding box center [901, 25] width 22 height 22
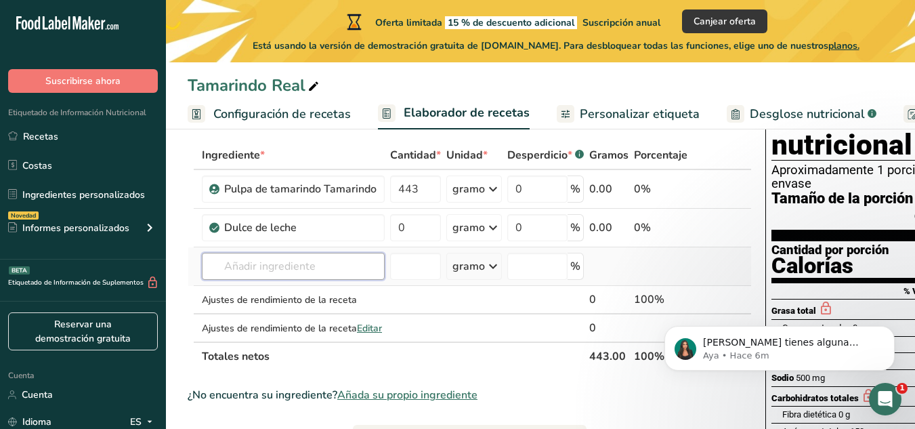
click at [343, 280] on input "text" at bounding box center [293, 266] width 183 height 27
type input "atado de dulce"
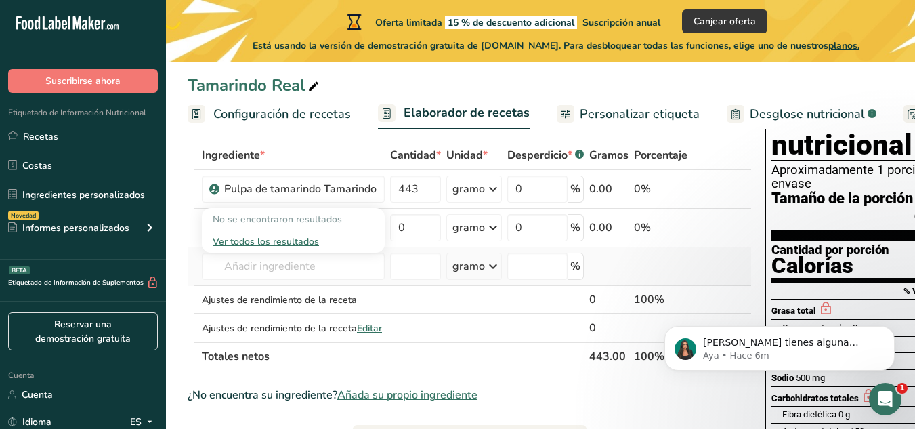
click at [309, 226] on font "No se encontraron resultados" at bounding box center [277, 219] width 129 height 13
click at [639, 115] on font "Personalizar etiqueta" at bounding box center [640, 114] width 120 height 16
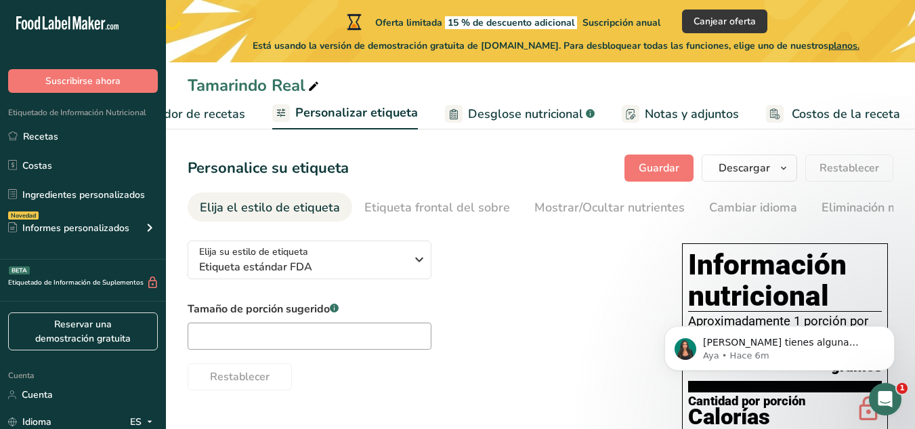
click at [196, 117] on font "Elaborador de recetas" at bounding box center [182, 114] width 125 height 16
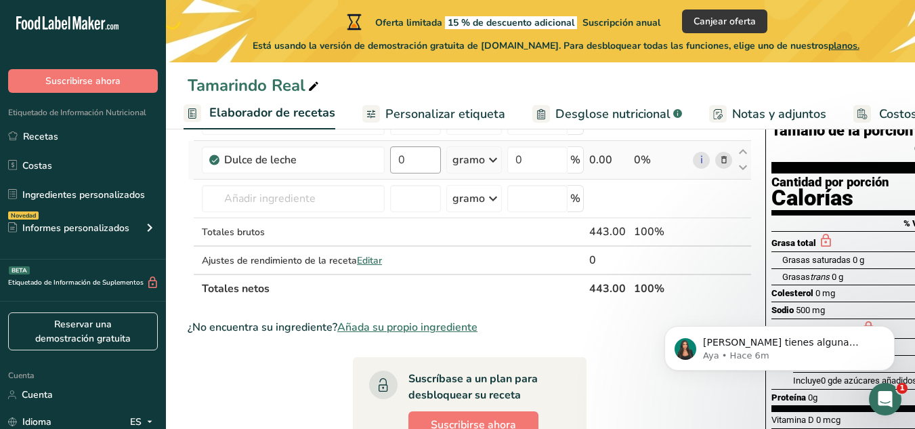
scroll to position [68, 0]
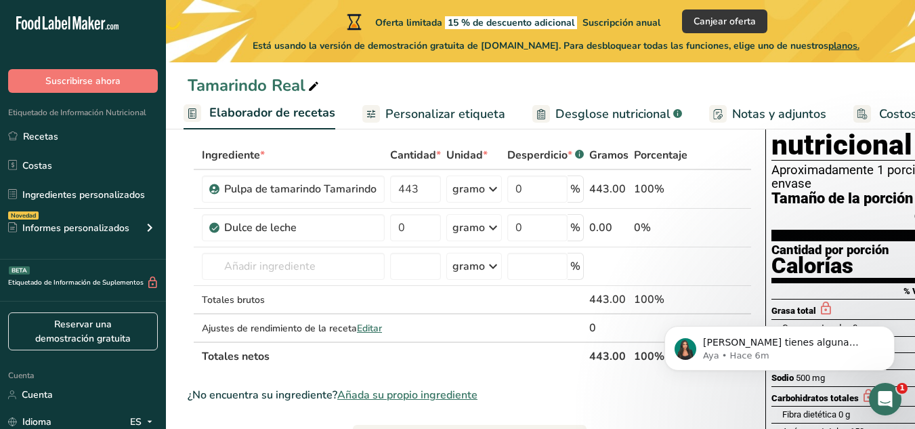
click at [391, 106] on font "Personalizar etiqueta" at bounding box center [445, 114] width 120 height 16
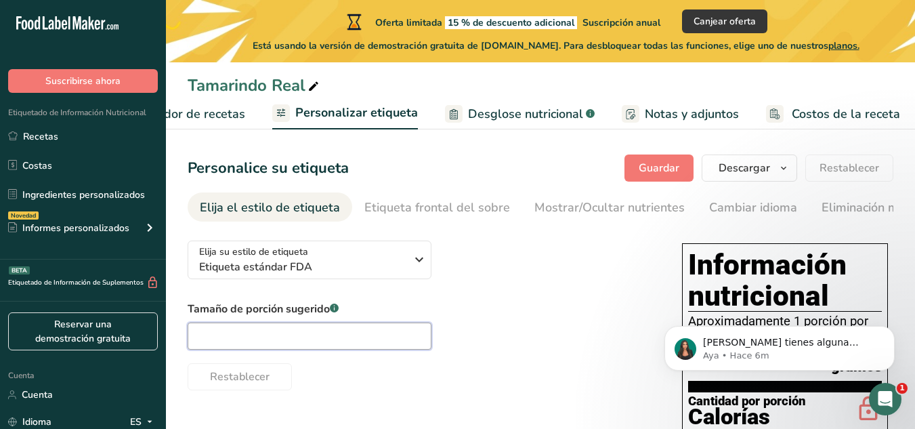
click at [226, 341] on input "text" at bounding box center [310, 335] width 244 height 27
type input "Una cucharada (15g)"
click at [524, 352] on div "Tamaño de porción sugerido .a-a{fill:#347362;}.b-a{fill:#fff;} Una cucharada (1…" at bounding box center [421, 345] width 467 height 89
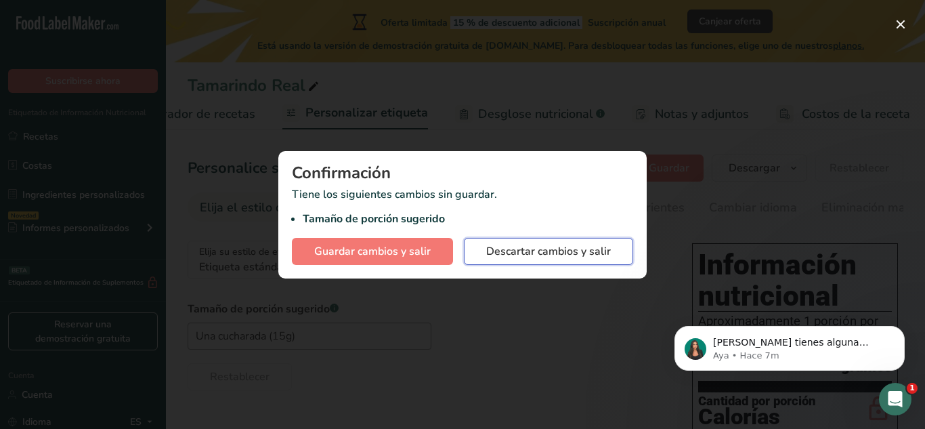
click at [493, 257] on font "Descartar cambios y salir" at bounding box center [548, 251] width 125 height 15
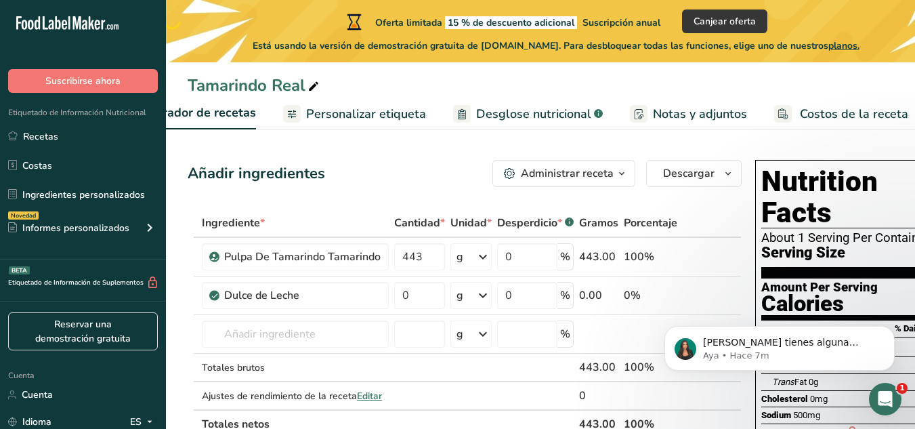
scroll to position [68, 0]
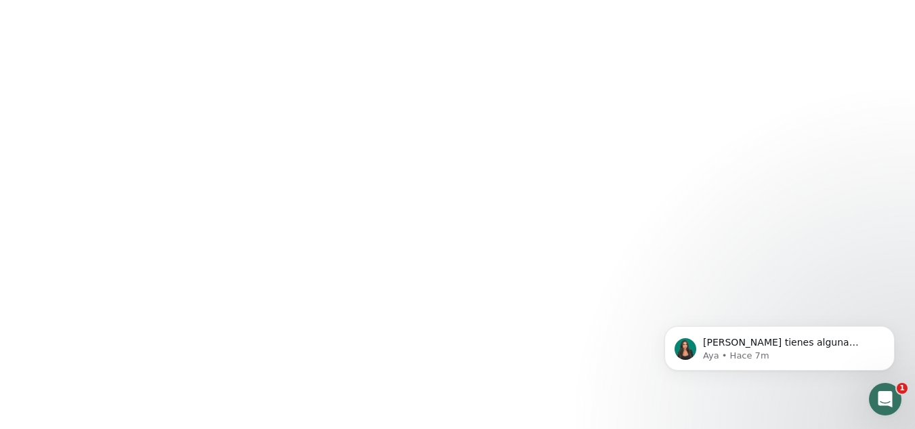
type input "[PERSON_NAME][EMAIL_ADDRESS][PERSON_NAME][DOMAIN_NAME]"
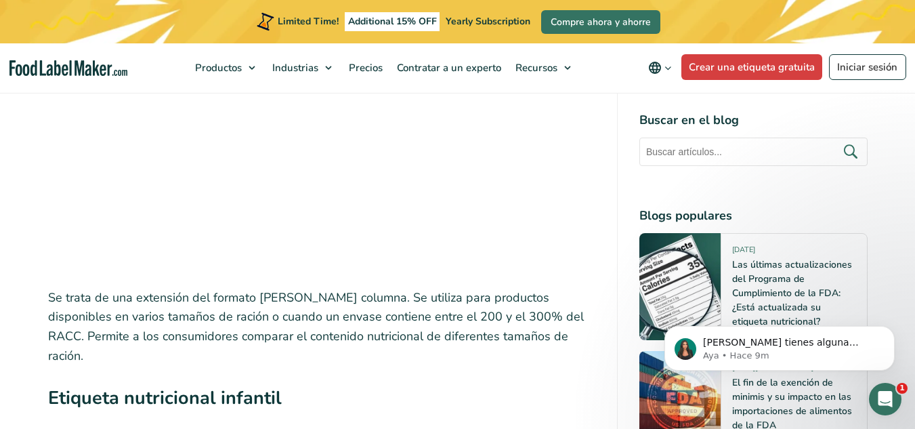
scroll to position [6774, 0]
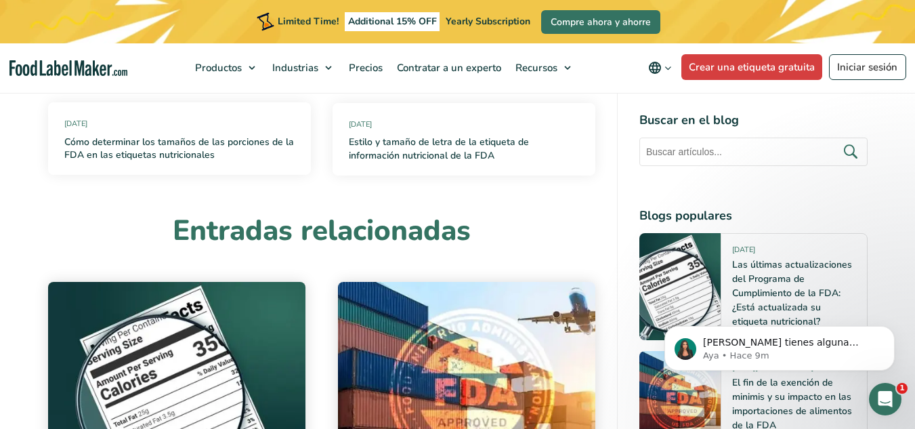
scroll to position [8671, 0]
